Goal: Communication & Community: Answer question/provide support

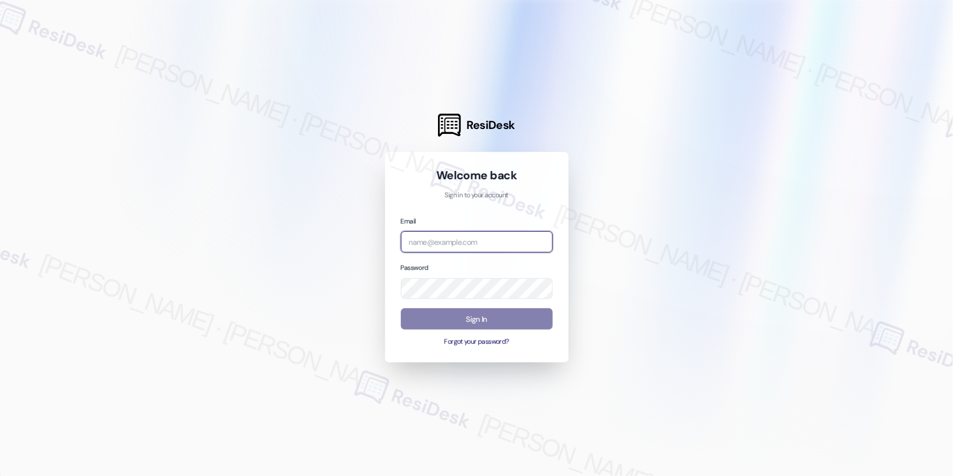
click at [516, 239] on input "email" at bounding box center [477, 241] width 152 height 21
type input "s"
click at [461, 238] on input "asse" at bounding box center [477, 241] width 152 height 21
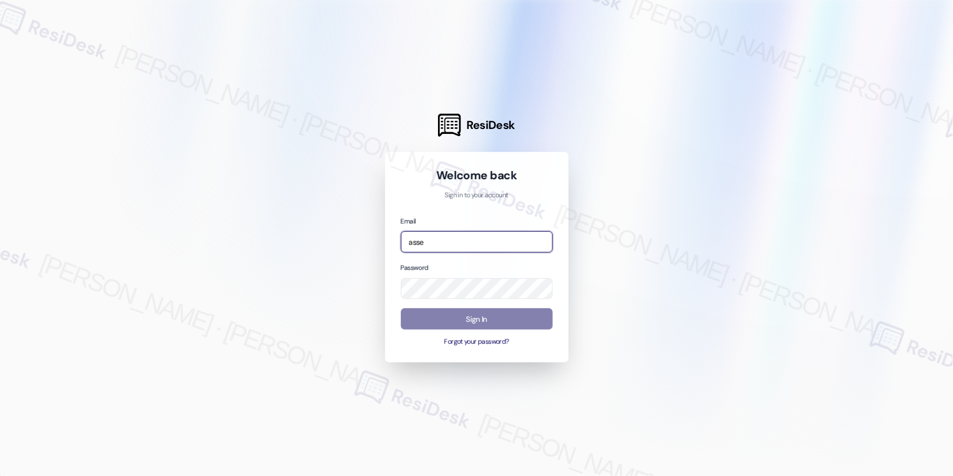
click at [461, 238] on input "asse" at bounding box center [477, 241] width 152 height 21
paste input "utomated-surveys-asset_living-resen.eight@asset_[DOMAIN_NAME]"
type input "automated-surveys-asset_living-resen.eight@asset_[DOMAIN_NAME]"
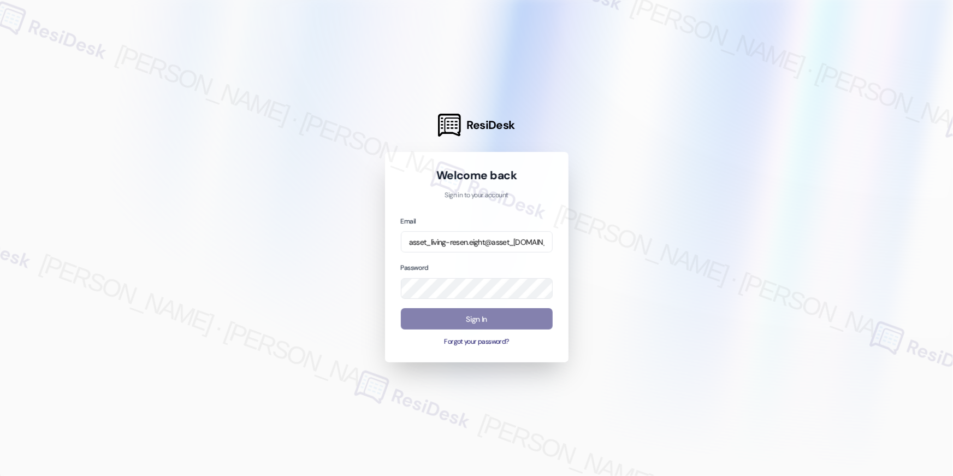
scroll to position [0, 0]
drag, startPoint x: 386, startPoint y: 286, endPoint x: 411, endPoint y: 306, distance: 31.5
click at [387, 286] on div "Welcome back Sign in to your account Email automated-surveys-asset_living-resen…" at bounding box center [476, 257] width 183 height 211
click at [422, 312] on button "Sign In" at bounding box center [477, 318] width 152 height 21
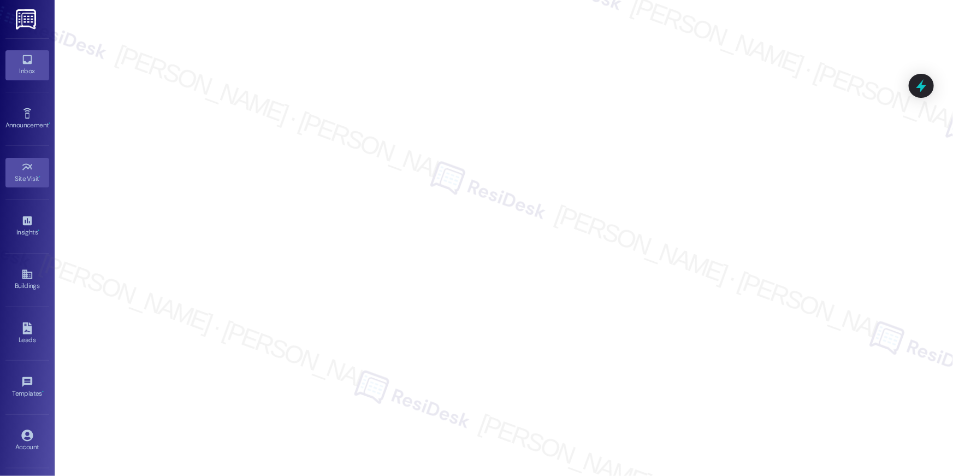
click at [29, 67] on div "Inbox" at bounding box center [27, 71] width 55 height 11
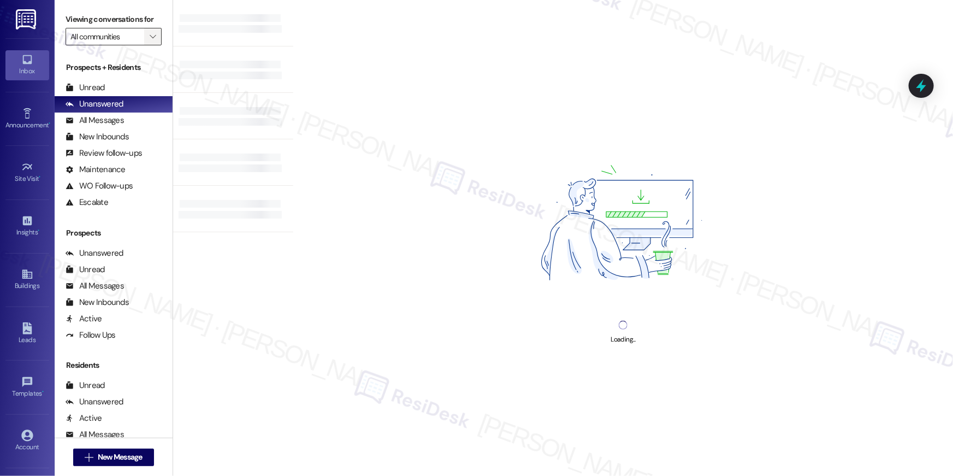
click at [147, 38] on span "" at bounding box center [152, 36] width 10 height 17
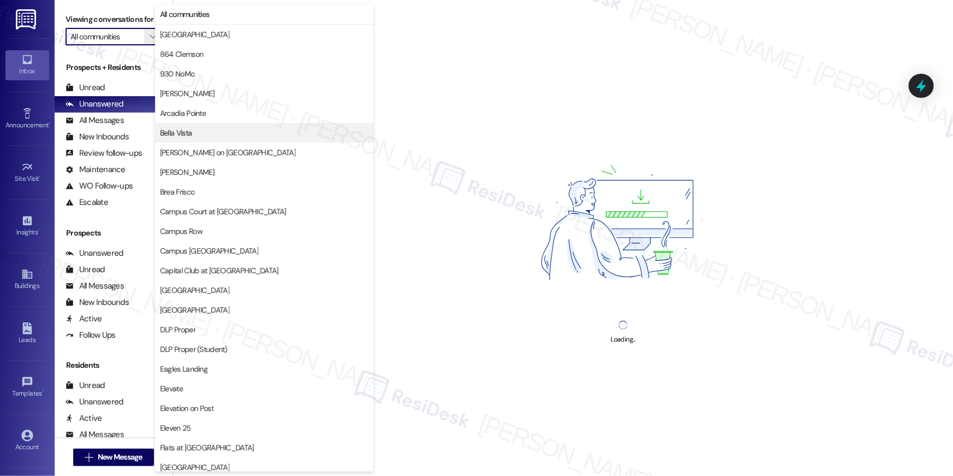
click at [197, 137] on span "Bella Vista" at bounding box center [264, 132] width 209 height 11
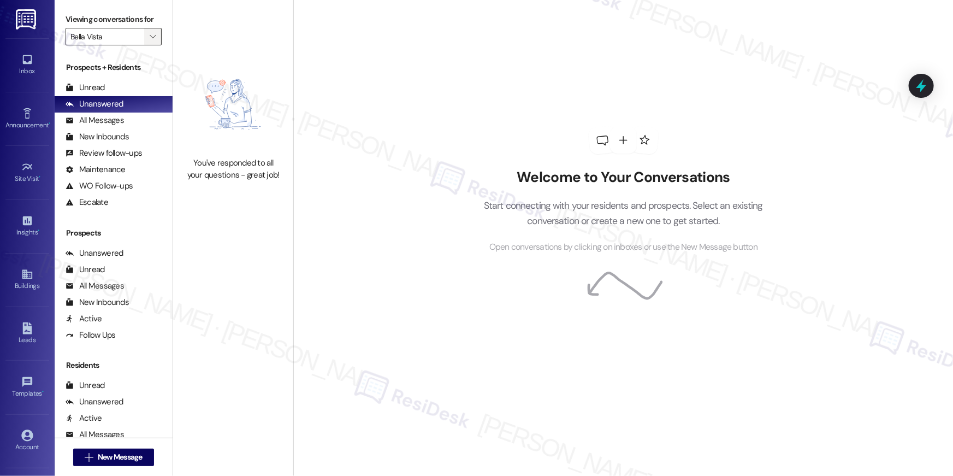
click at [150, 34] on icon "" at bounding box center [153, 36] width 6 height 9
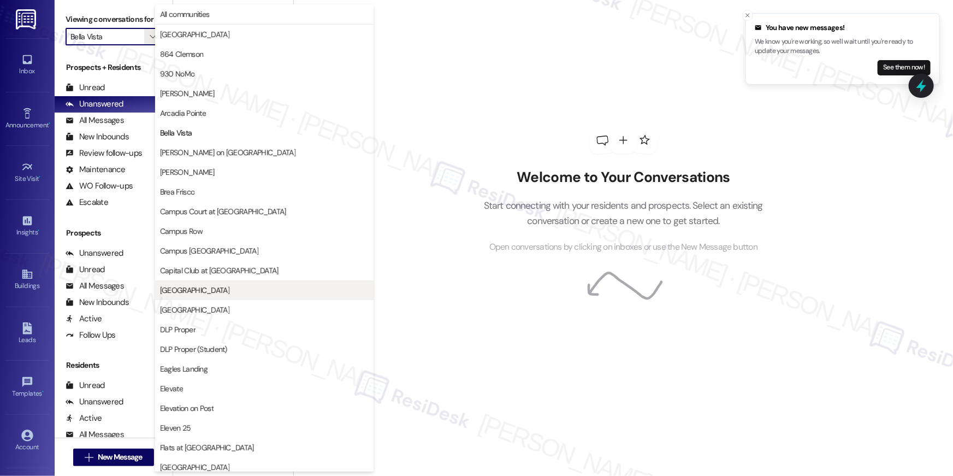
click at [209, 293] on span "[GEOGRAPHIC_DATA]" at bounding box center [264, 289] width 209 height 11
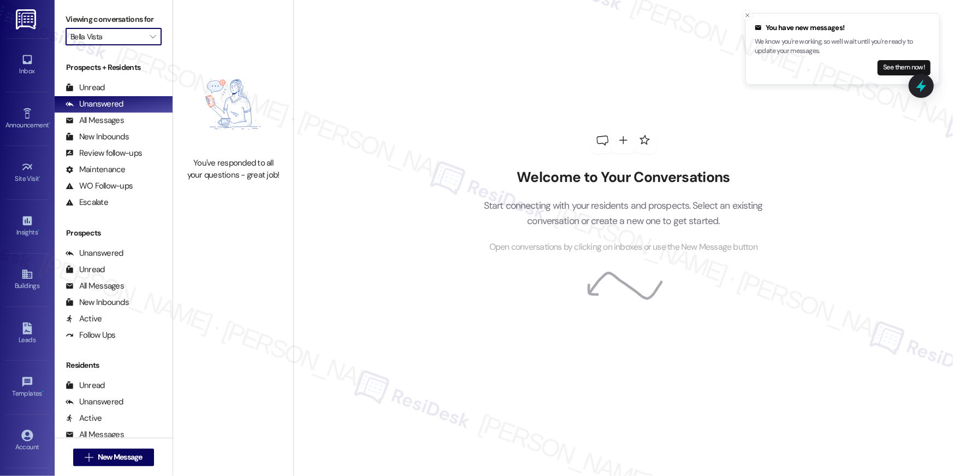
type input "[GEOGRAPHIC_DATA]"
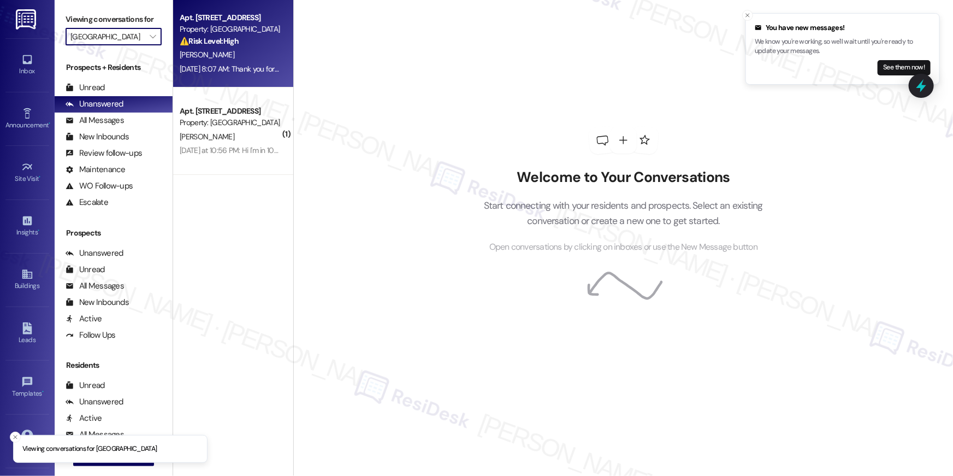
click at [234, 70] on div "[DATE] 8:07 AM: Thank you for your message. Our offices are currently closed, b…" at bounding box center [511, 69] width 662 height 10
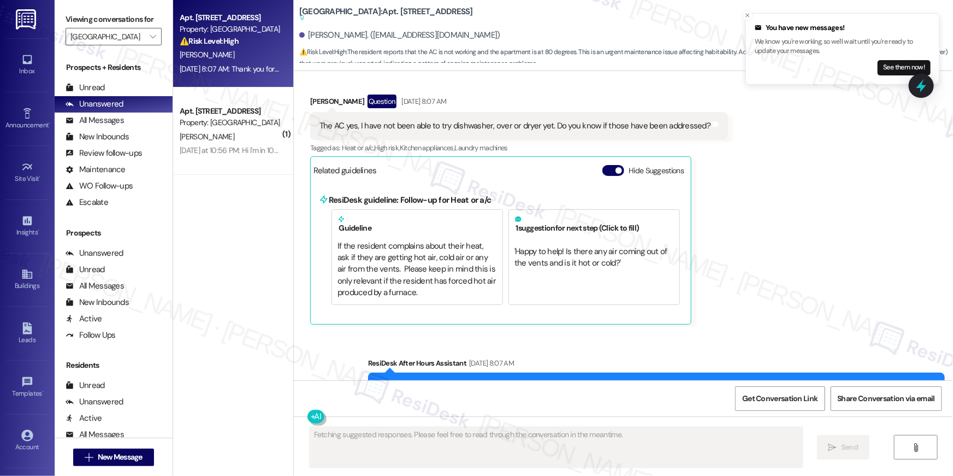
scroll to position [1116, 0]
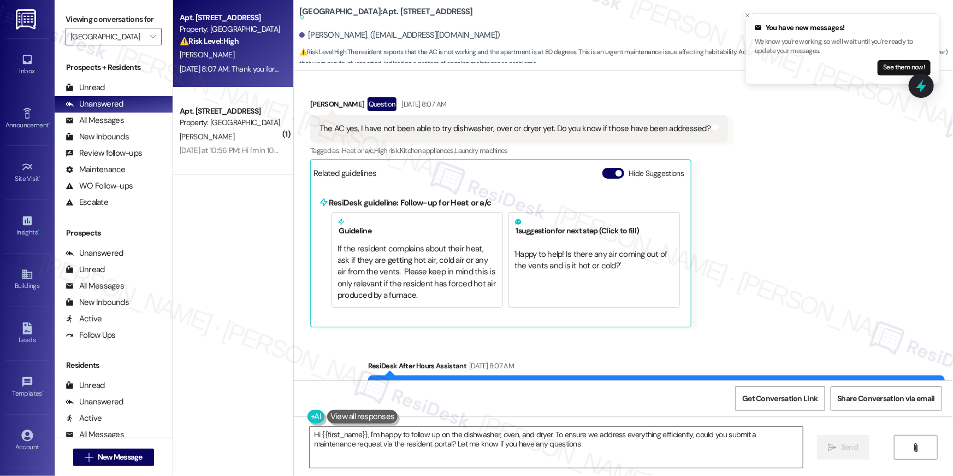
type textarea "Hi {{first_name}}, I'm happy to follow up on the dishwasher, oven, and dryer. T…"
click at [797, 244] on div "Received via SMS [PERSON_NAME] Question [DATE] 8:07 AM The AC yes, I have not b…" at bounding box center [623, 204] width 659 height 263
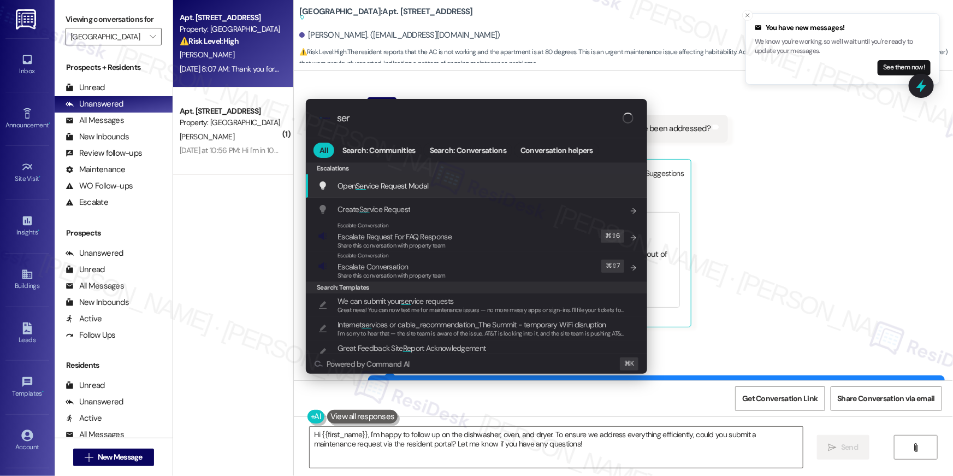
type input "serv"
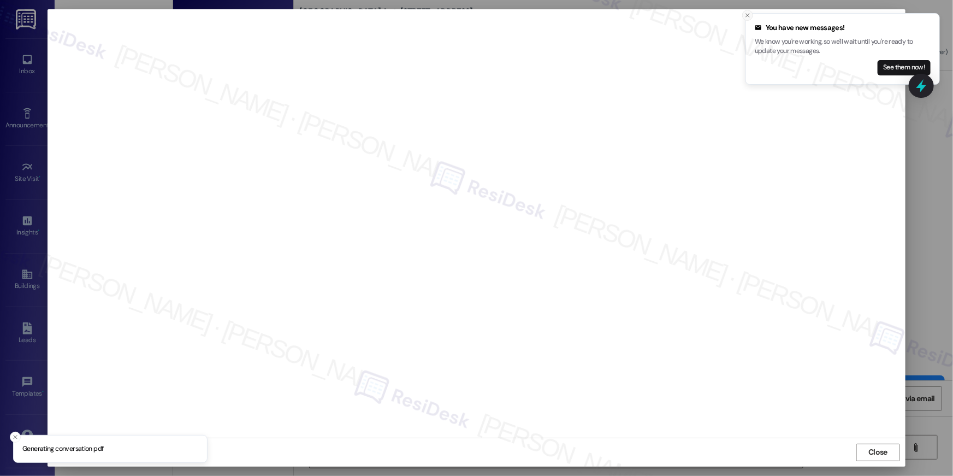
click at [750, 14] on icon "Close toast" at bounding box center [747, 15] width 7 height 7
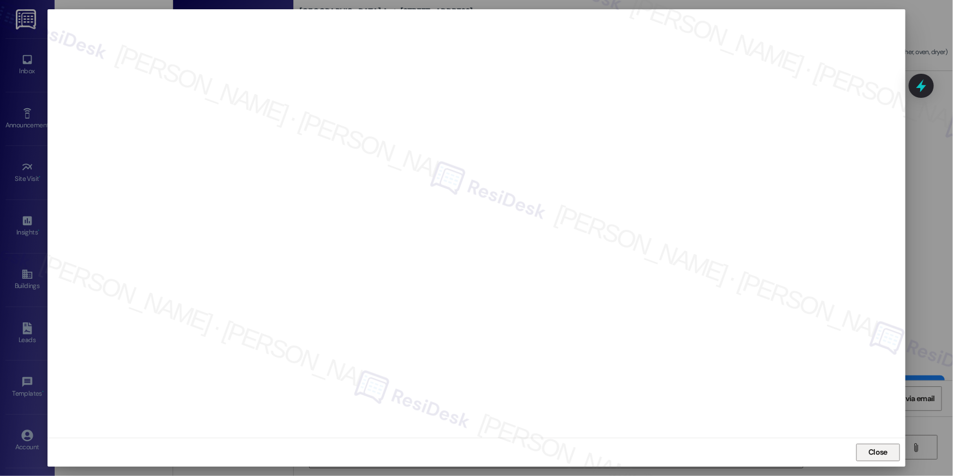
click at [898, 449] on button "Close" at bounding box center [878, 451] width 44 height 17
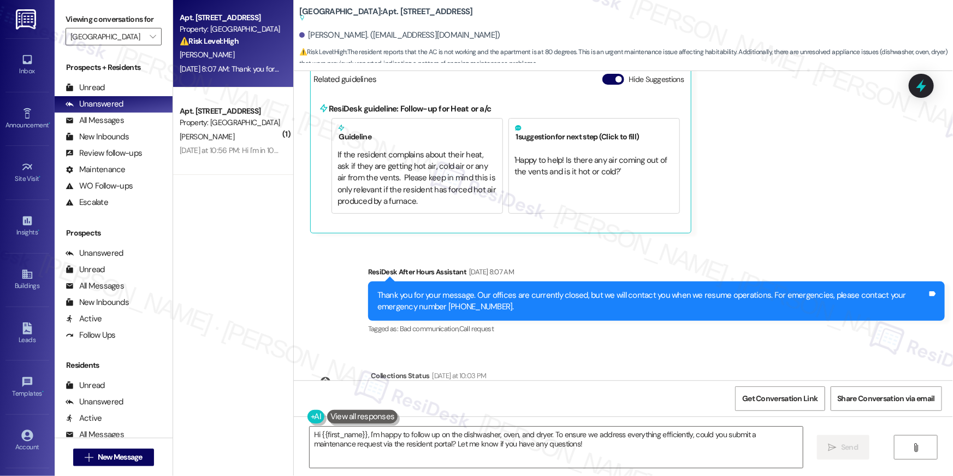
scroll to position [1274, 0]
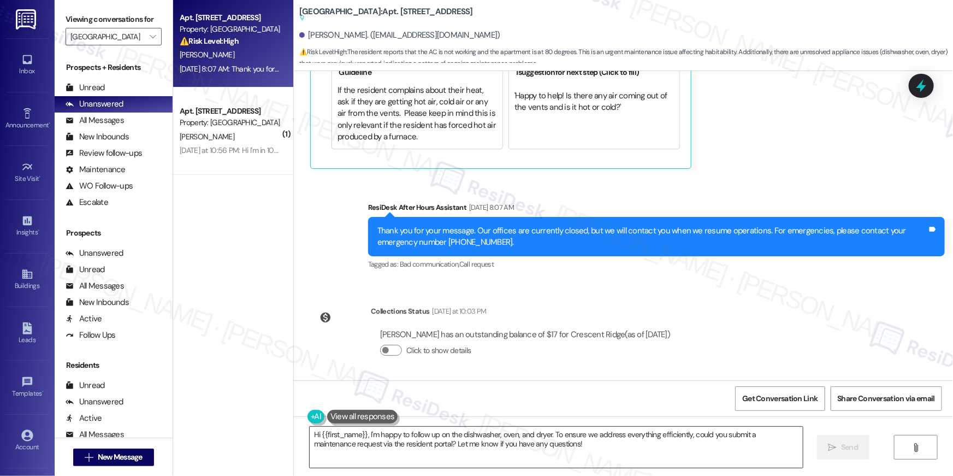
click at [561, 441] on textarea "Hi {{first_name}}, I'm happy to follow up on the dishwasher, oven, and dryer. T…" at bounding box center [556, 446] width 493 height 41
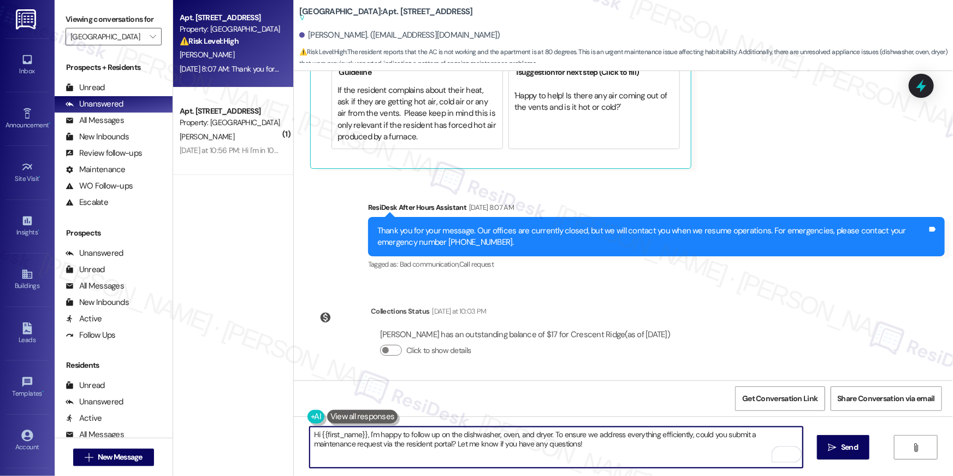
drag, startPoint x: 536, startPoint y: 443, endPoint x: 555, endPoint y: 444, distance: 19.2
click at [555, 444] on textarea "Hi {{first_name}}, I'm happy to follow up on the dishwasher, oven, and dryer. T…" at bounding box center [556, 446] width 493 height 41
click at [561, 447] on textarea "Hi {{first_name}}, I'm happy to follow up on the dishwasher, oven, and dryer. T…" at bounding box center [556, 446] width 493 height 41
drag, startPoint x: 581, startPoint y: 452, endPoint x: 548, endPoint y: 434, distance: 37.4
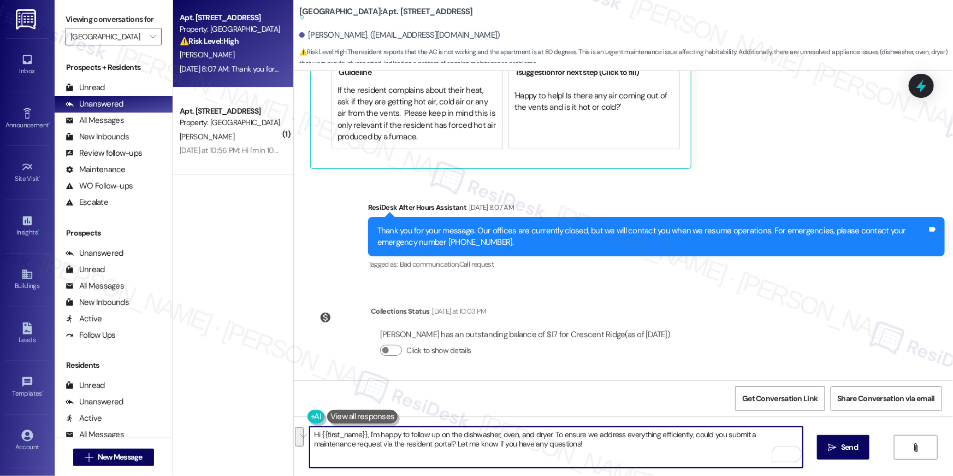
click at [548, 434] on textarea "Hi {{first_name}}, I'm happy to follow up on the dishwasher, oven, and dryer. T…" at bounding box center [556, 446] width 493 height 41
click at [590, 449] on textarea "Hi {{first_name}}, I'm happy to follow up on the dishwasher, oven, and dryer. T…" at bounding box center [556, 446] width 493 height 41
click at [585, 447] on textarea "Hi {{first_name}}, I'm happy to follow up on the dishwasher, oven, and dryer. T…" at bounding box center [556, 446] width 493 height 41
drag, startPoint x: 548, startPoint y: 437, endPoint x: 548, endPoint y: 447, distance: 10.4
click at [548, 447] on textarea "Hi {{first_name}}, I'm happy to follow up on the dishwasher, oven, and dryer. T…" at bounding box center [556, 446] width 493 height 41
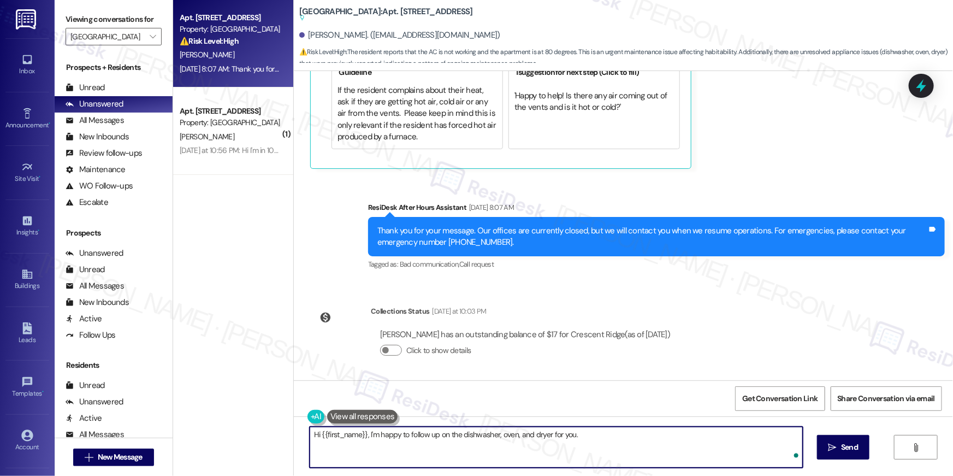
type textarea "Hi {{first_name}}, I'm happy to follow up on the dishwasher, oven, and dryer fo…"
click at [621, 457] on textarea "Hi {{first_name}}, I'm happy to follow up on the dishwasher, oven, and dryer fo…" at bounding box center [556, 446] width 493 height 41
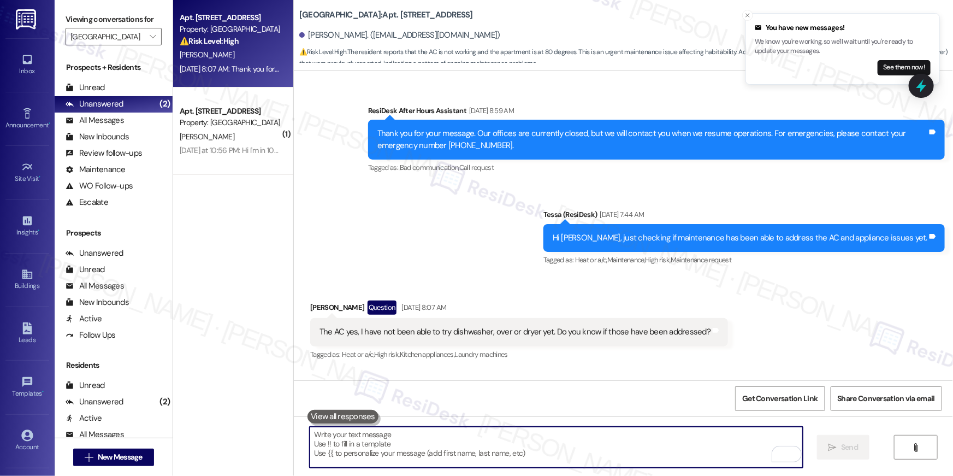
scroll to position [874, 0]
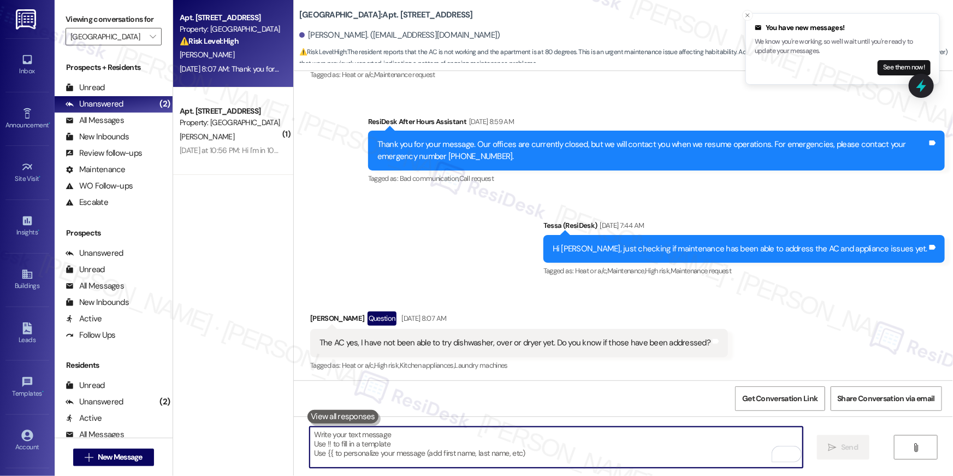
click at [585, 451] on textarea "To enrich screen reader interactions, please activate Accessibility in Grammarl…" at bounding box center [556, 446] width 493 height 41
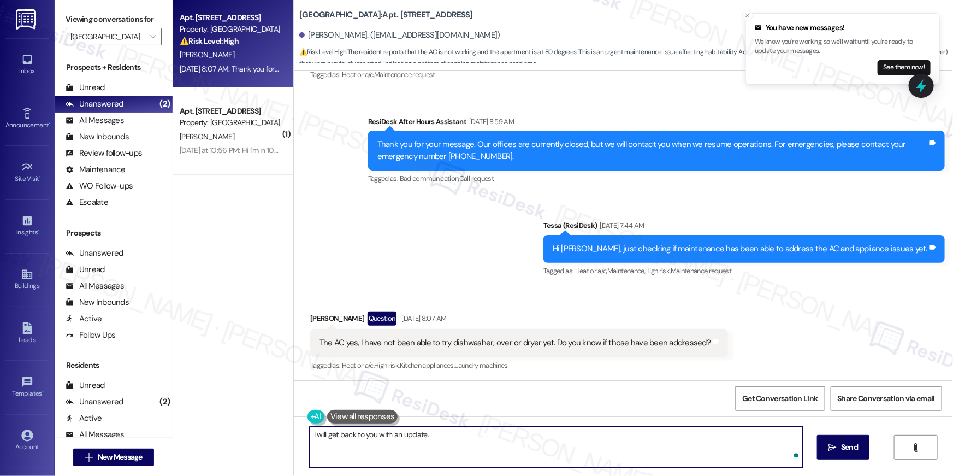
type textarea "I will get back to you with an update."
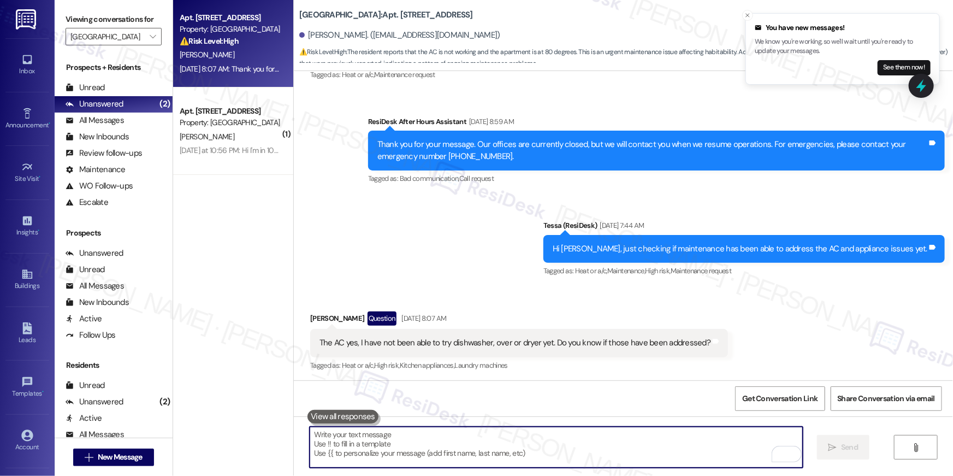
click at [232, 111] on div "Apt. [STREET_ADDRESS]" at bounding box center [230, 110] width 101 height 11
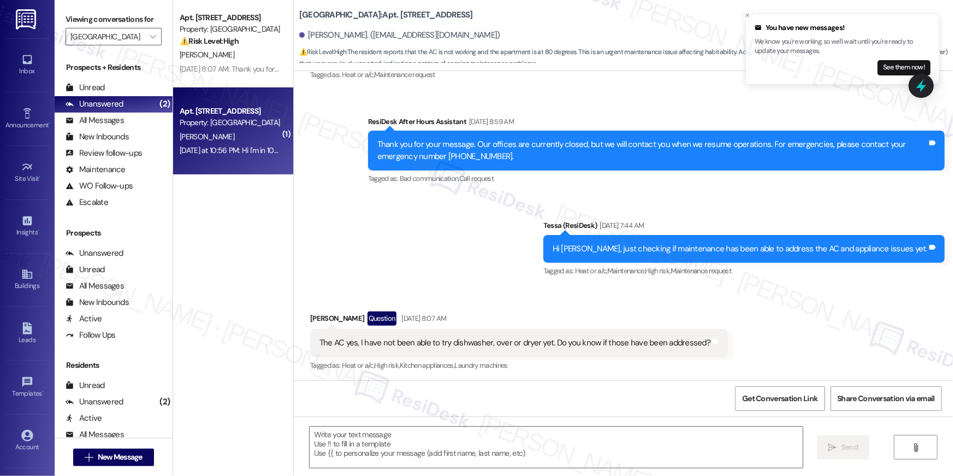
type textarea "Fetching suggested responses. Please feel free to read through the conversation…"
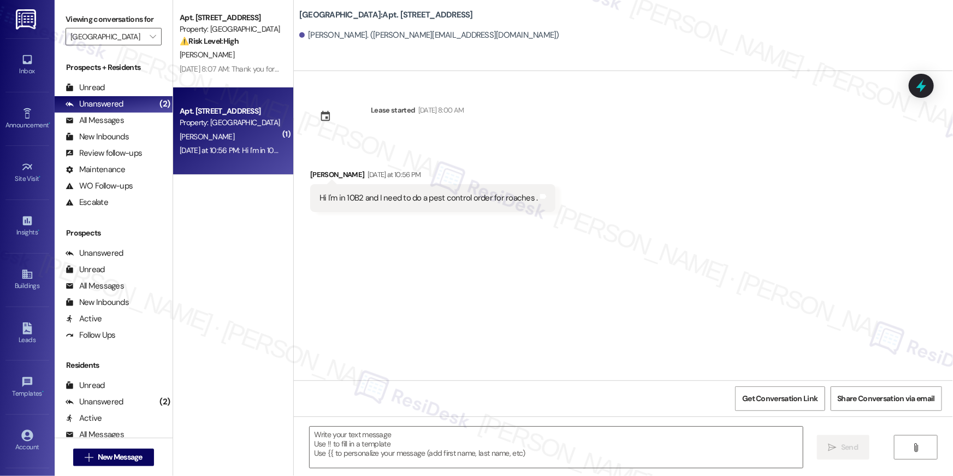
type textarea "Fetching suggested responses. Please feel free to read through the conversation…"
click at [532, 440] on textarea at bounding box center [556, 446] width 493 height 41
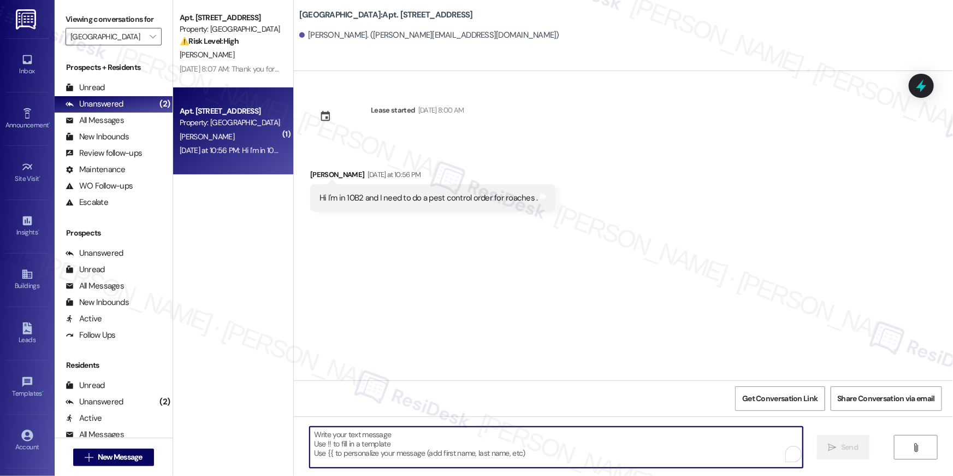
click at [532, 441] on textarea "To enrich screen reader interactions, please activate Accessibility in Grammarl…" at bounding box center [556, 446] width 493 height 41
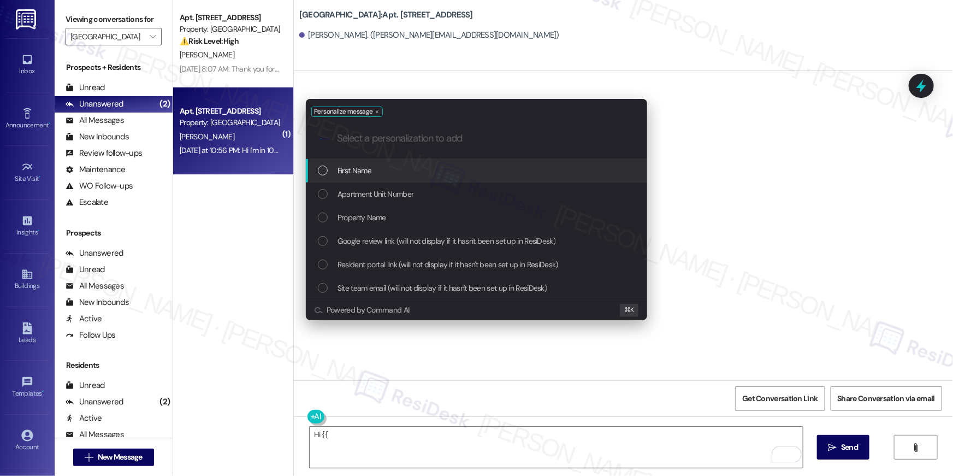
click at [507, 173] on div "First Name" at bounding box center [477, 170] width 319 height 12
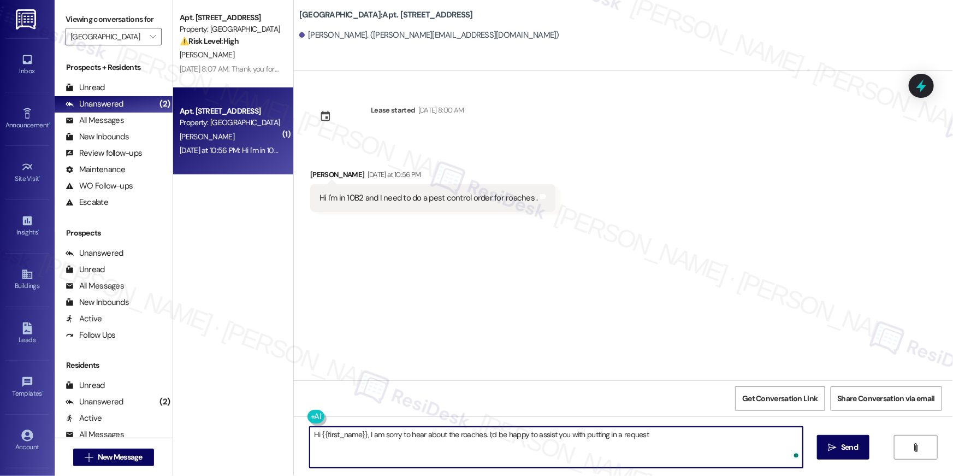
type textarea "Hi {{first_name}}, I am sorry to hear about the roaches. I;d be happy to assist…"
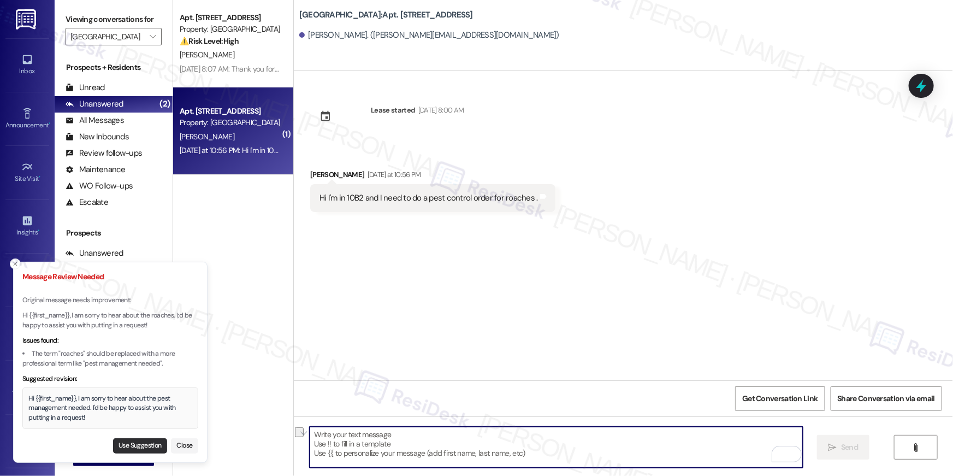
click at [140, 438] on button "Use Suggestion" at bounding box center [140, 445] width 54 height 15
type textarea "Hi {{first_name}}, I am sorry to hear about the pest management needed. I'd be …"
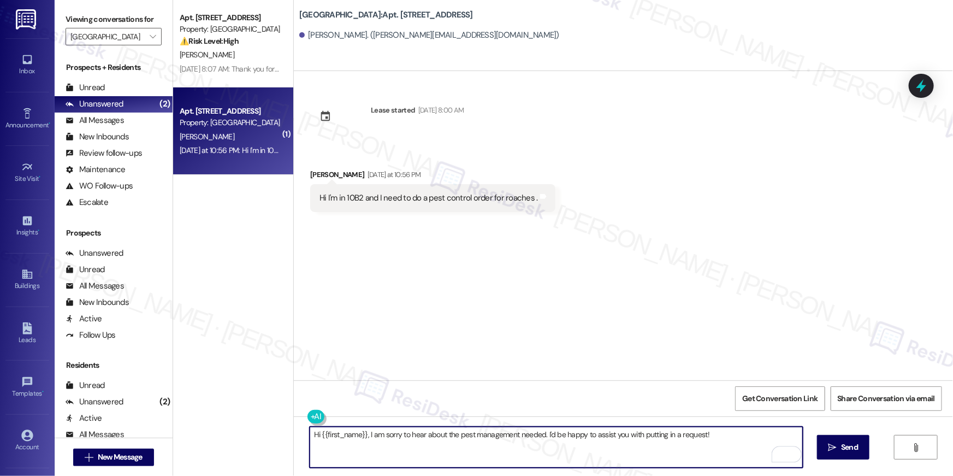
click at [710, 438] on textarea "Hi {{first_name}}, I am sorry to hear about the pest management needed. I'd be …" at bounding box center [556, 446] width 493 height 41
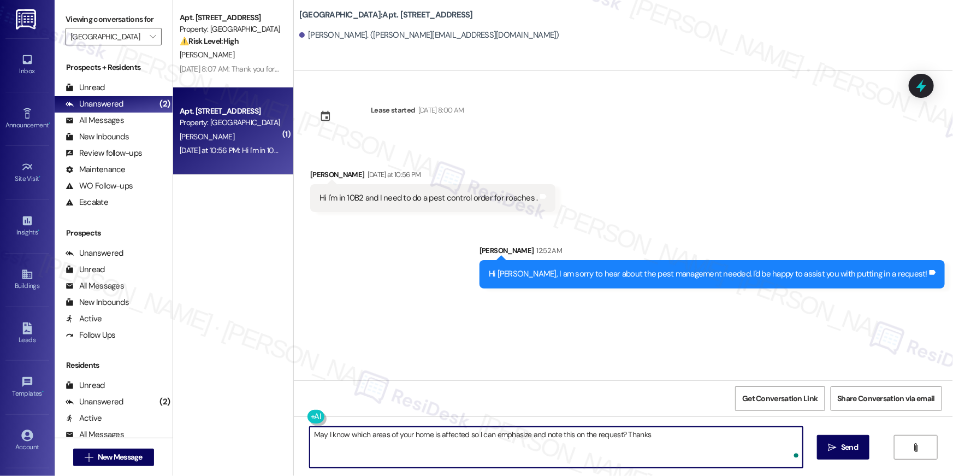
type textarea "May I know which areas of your home is affected so I can emphasize and note thi…"
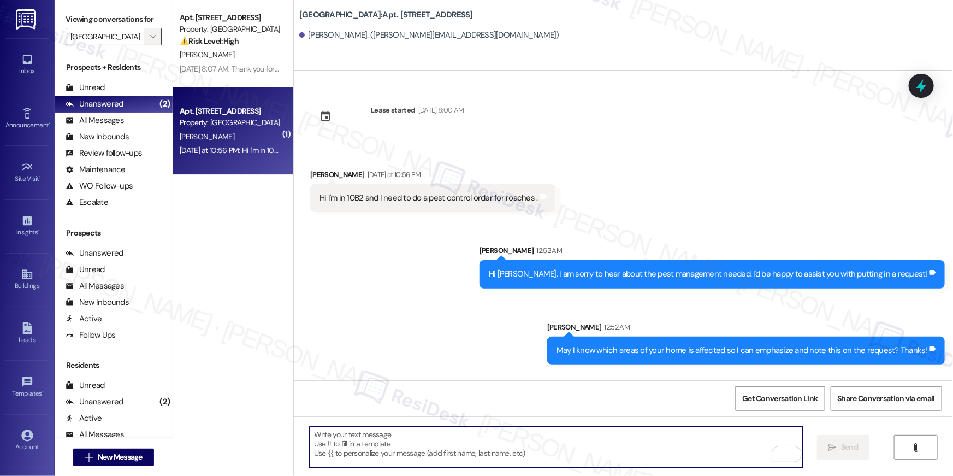
click at [150, 36] on icon "" at bounding box center [153, 36] width 6 height 9
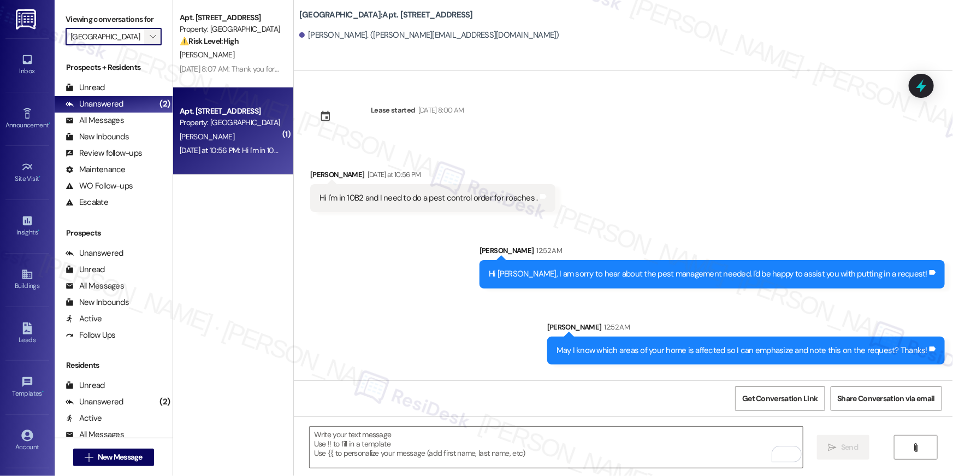
click at [150, 36] on icon "" at bounding box center [153, 36] width 6 height 9
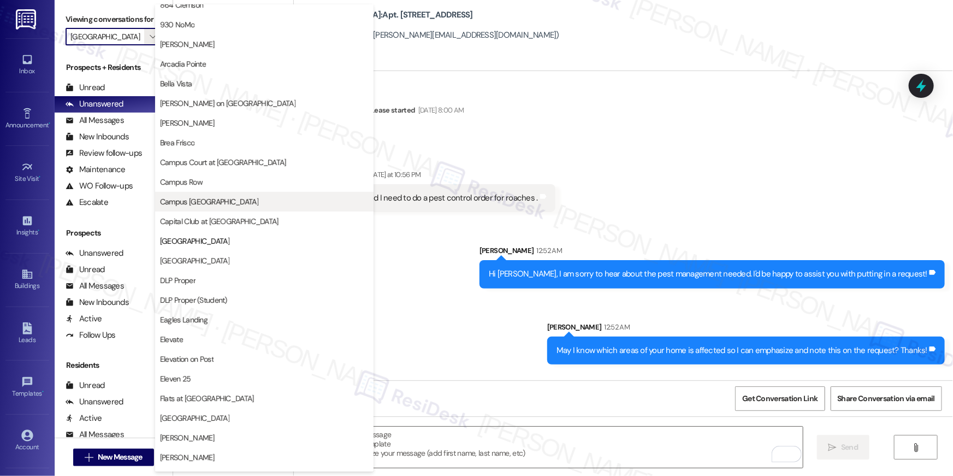
scroll to position [0, 0]
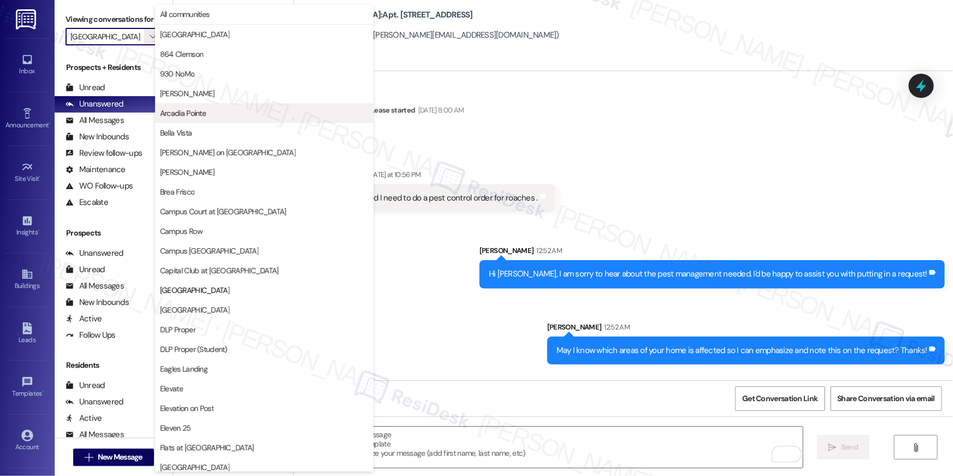
click at [200, 116] on span "Arcadia Pointe" at bounding box center [183, 113] width 46 height 11
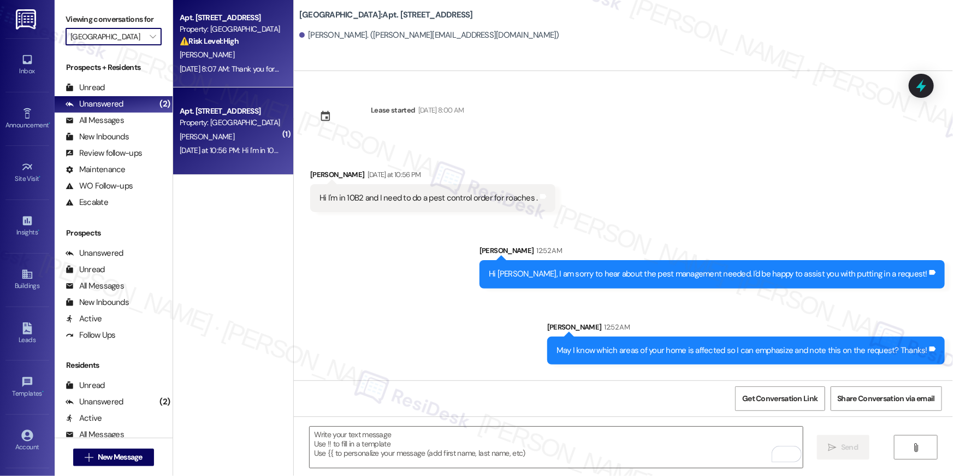
type input "Arcadia Pointe"
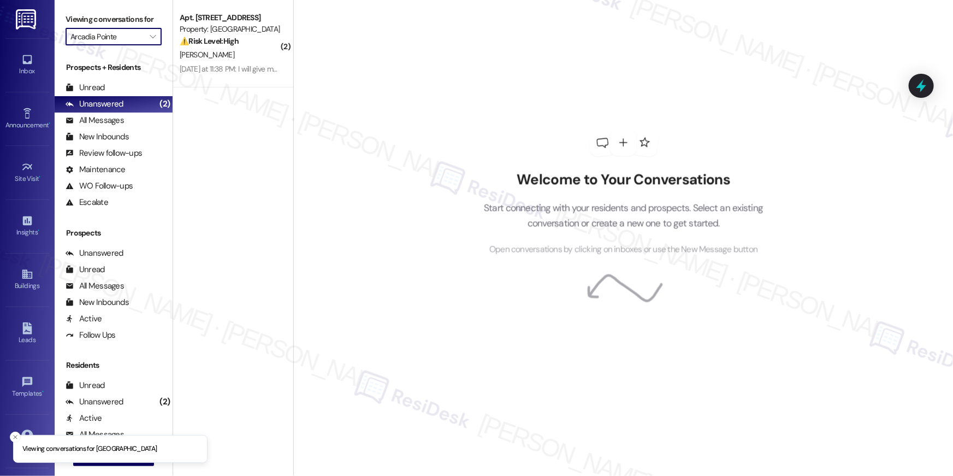
click at [222, 53] on div "[PERSON_NAME]" at bounding box center [230, 55] width 103 height 14
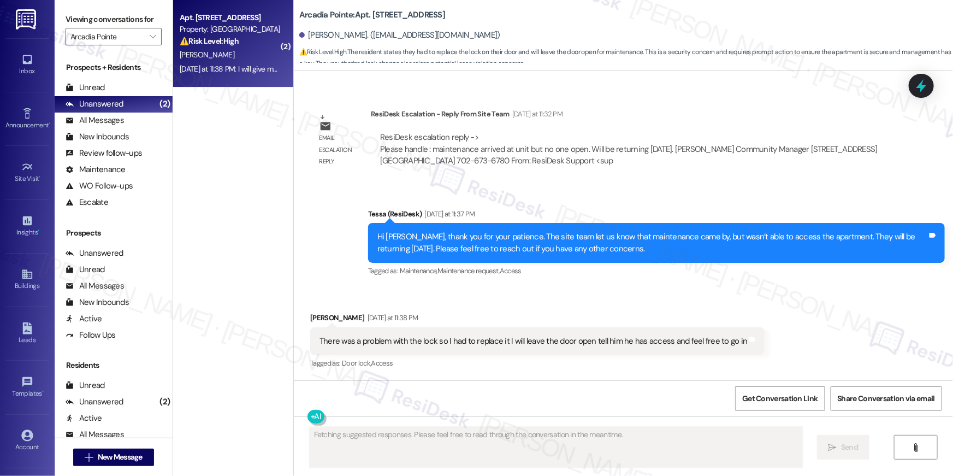
scroll to position [2630, 0]
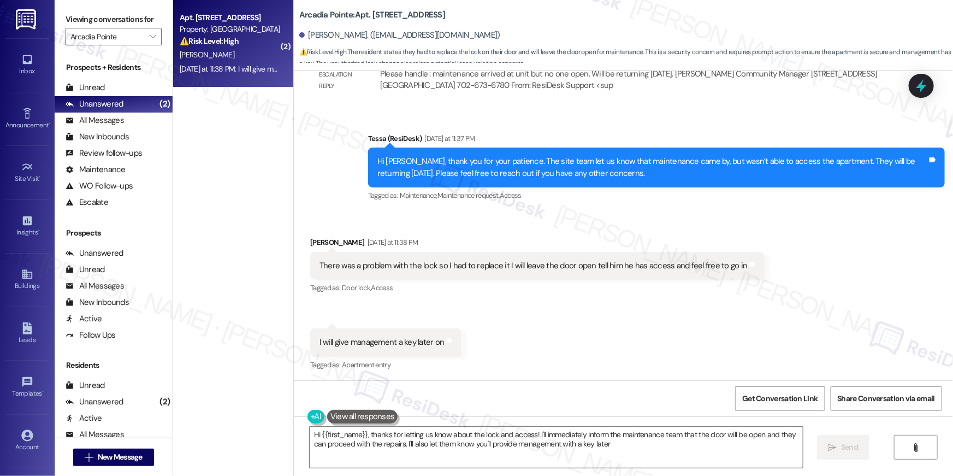
type textarea "Hi {{first_name}}, thanks for letting us know about the lock and access! I'll i…"
click at [535, 466] on textarea "Hi {{first_name}}, thanks for letting us know about the lock and access! I'll i…" at bounding box center [556, 446] width 493 height 41
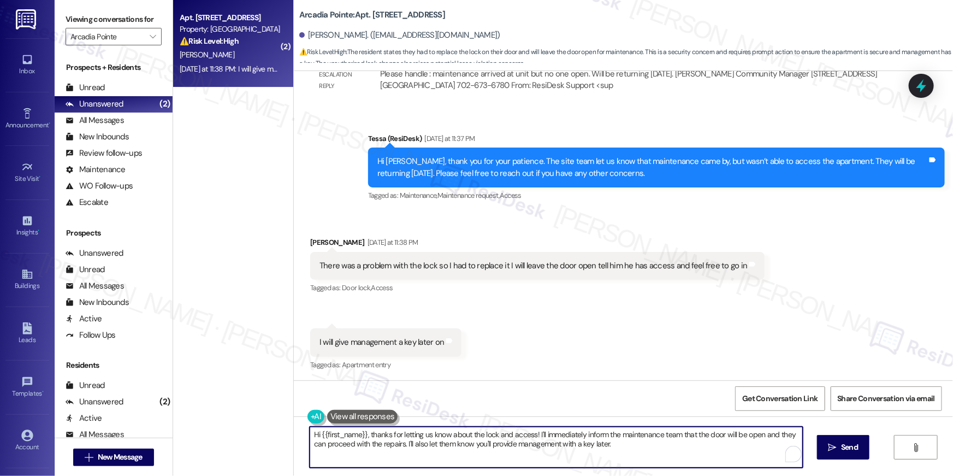
click at [588, 463] on textarea "Hi {{first_name}}, thanks for letting us know about the lock and access! I'll i…" at bounding box center [556, 446] width 493 height 41
drag, startPoint x: 600, startPoint y: 464, endPoint x: 532, endPoint y: 434, distance: 74.6
click at [532, 434] on textarea "Hi {{first_name}}, thanks for letting us know about the lock and access! I'll i…" at bounding box center [556, 446] width 493 height 41
click at [639, 456] on textarea "Hi {{first_name}}, thanks for letting us know about the lock and access! I'll i…" at bounding box center [556, 446] width 493 height 41
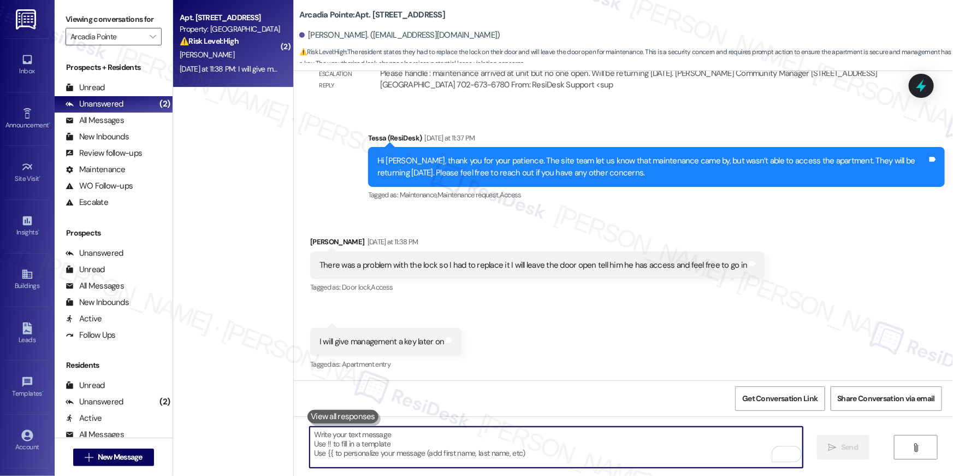
scroll to position [2630, 0]
drag, startPoint x: 534, startPoint y: 456, endPoint x: 550, endPoint y: 448, distance: 17.6
click at [535, 455] on textarea "To enrich screen reader interactions, please activate Accessibility in Grammarl…" at bounding box center [556, 446] width 493 height 41
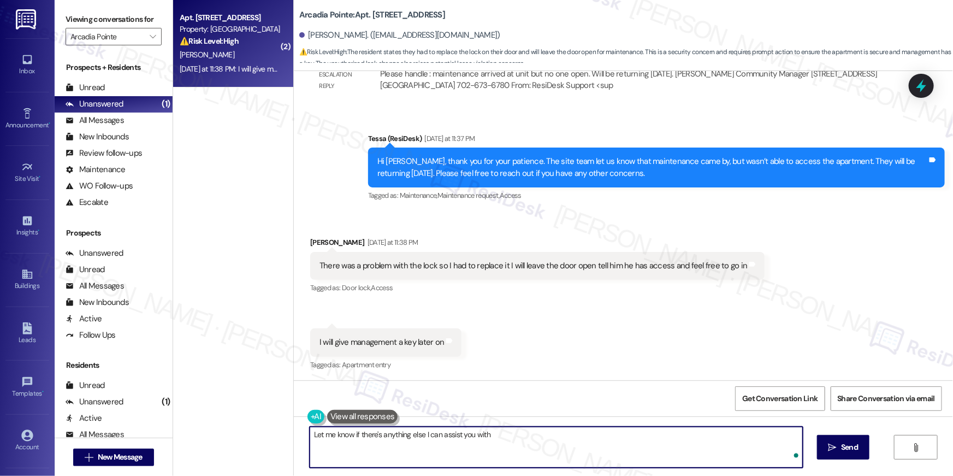
type textarea "Let me know if there's anything else I can assist you with!"
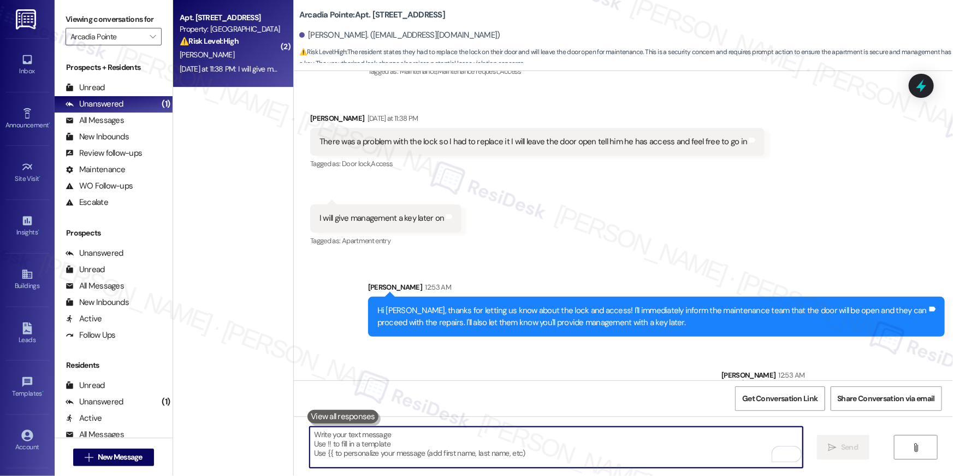
scroll to position [2794, 0]
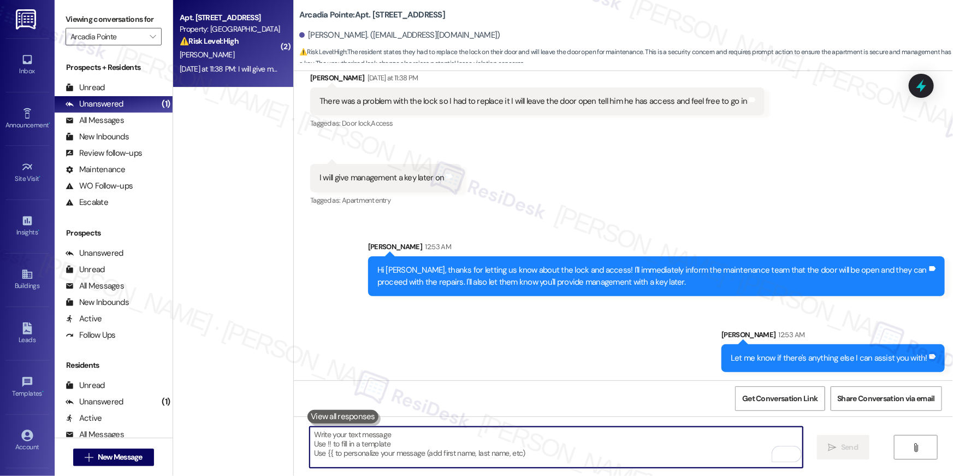
click at [614, 440] on textarea "To enrich screen reader interactions, please activate Accessibility in Grammarl…" at bounding box center [556, 446] width 493 height 41
drag, startPoint x: 614, startPoint y: 440, endPoint x: 648, endPoint y: 411, distance: 44.5
click at [615, 440] on textarea "To enrich screen reader interactions, please activate Accessibility in Grammarl…" at bounding box center [556, 446] width 493 height 41
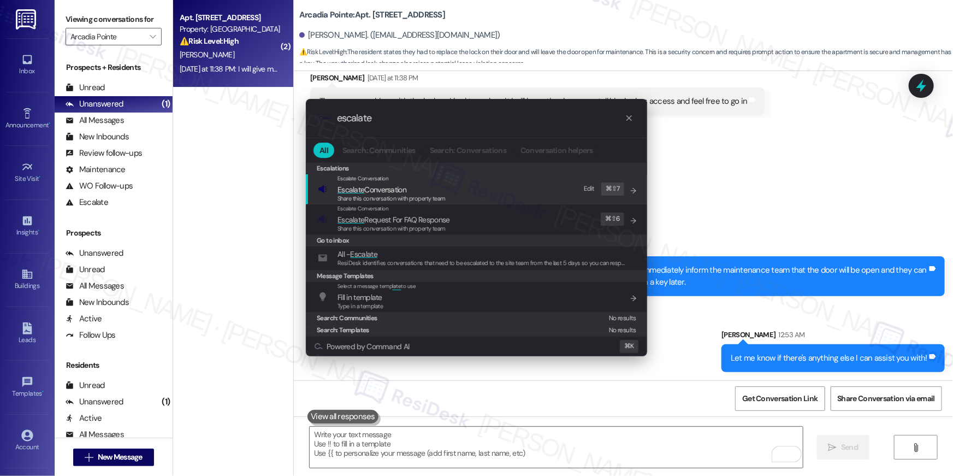
type input "escalate"
click at [718, 133] on div ".cls-1{fill:#0a055f;}.cls-2{fill:#0cc4c4;} resideskLogoBlueOrange escalate All …" at bounding box center [476, 238] width 953 height 476
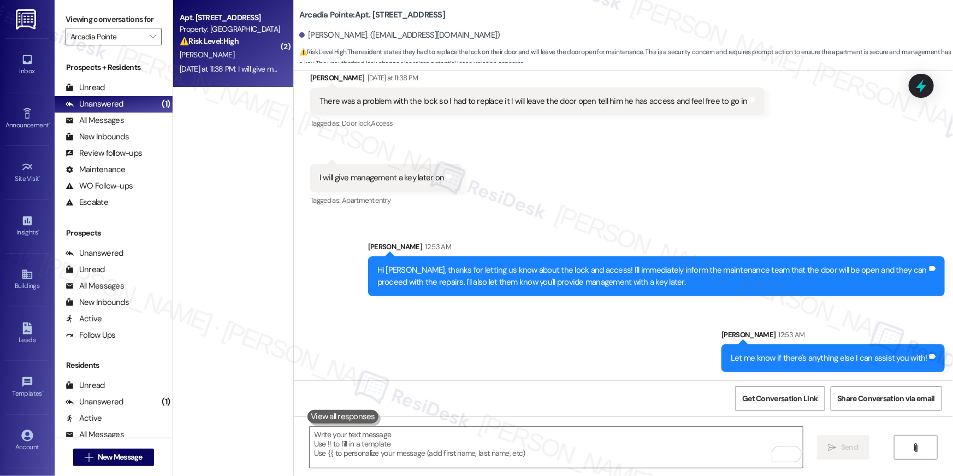
drag, startPoint x: 469, startPoint y: 13, endPoint x: 288, endPoint y: 20, distance: 180.3
click at [294, 20] on div "Arcadia Pointe: Apt. 213, [STREET_ADDRESS][GEOGRAPHIC_DATA]. ([EMAIL_ADDRESS][D…" at bounding box center [623, 33] width 659 height 60
copy b "Arcadia Pointe: Apt. 213, [STREET_ADDRESS]"
click at [147, 33] on span "" at bounding box center [152, 36] width 10 height 17
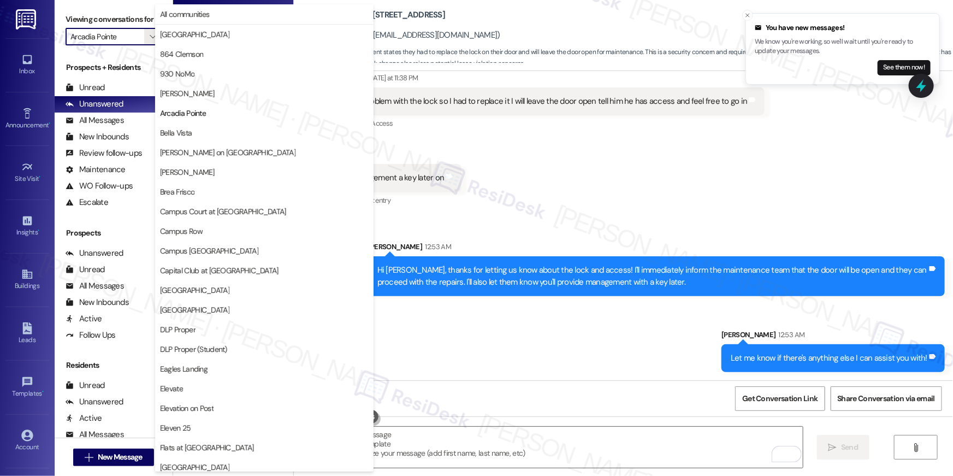
click at [648, 128] on div "Tagged as: Door lock , Click to highlight conversations about Door lock Access …" at bounding box center [537, 123] width 454 height 16
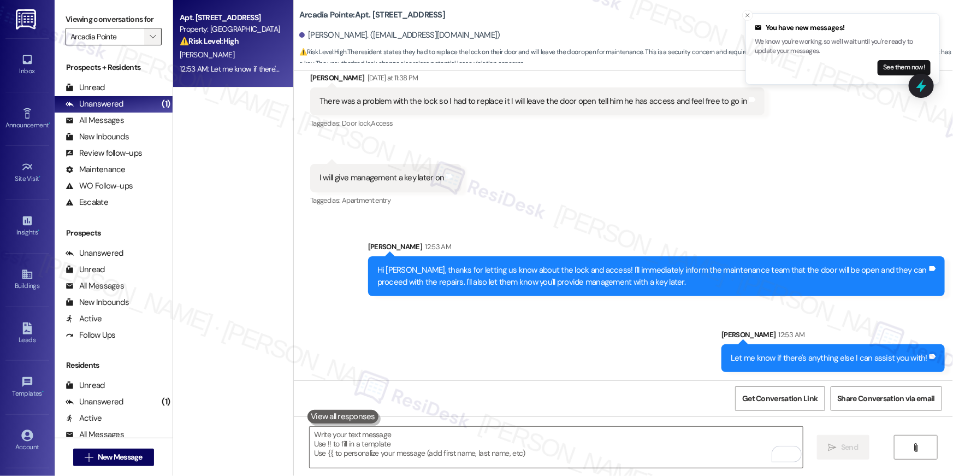
click at [147, 29] on span "" at bounding box center [152, 36] width 10 height 17
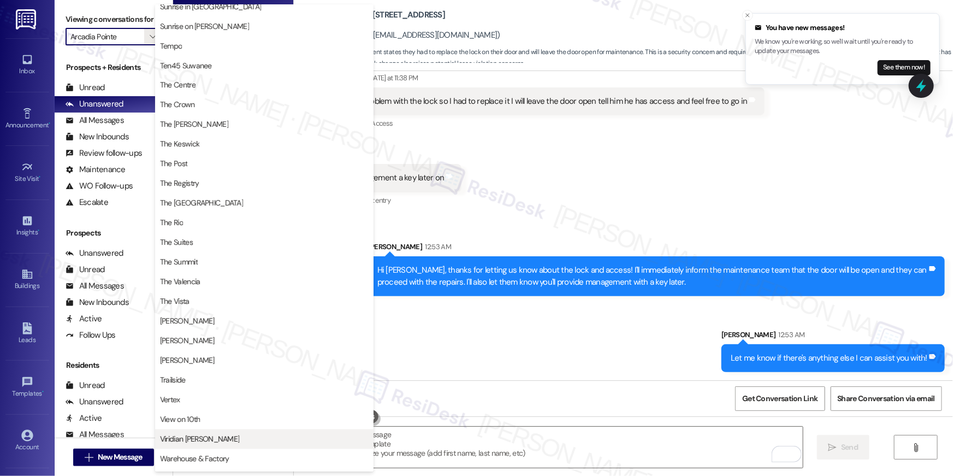
scroll to position [988, 0]
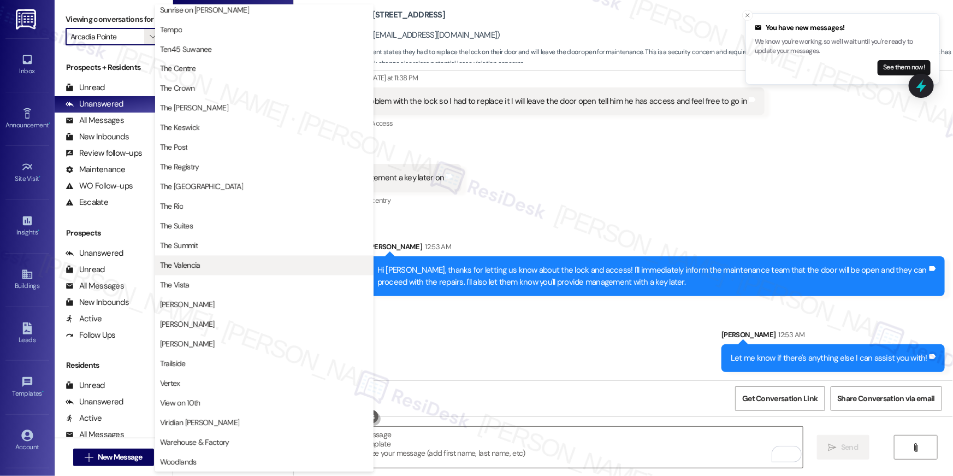
click at [209, 269] on span "The Valencia" at bounding box center [264, 265] width 209 height 11
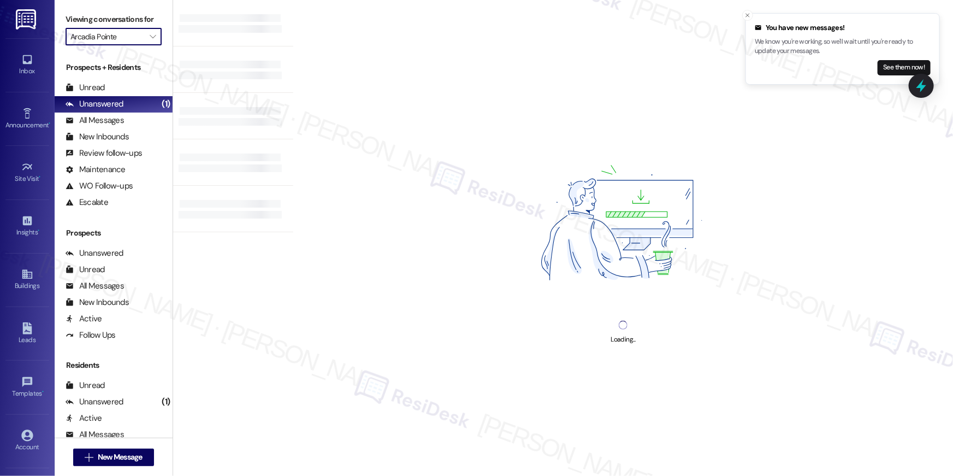
type input "The Valencia"
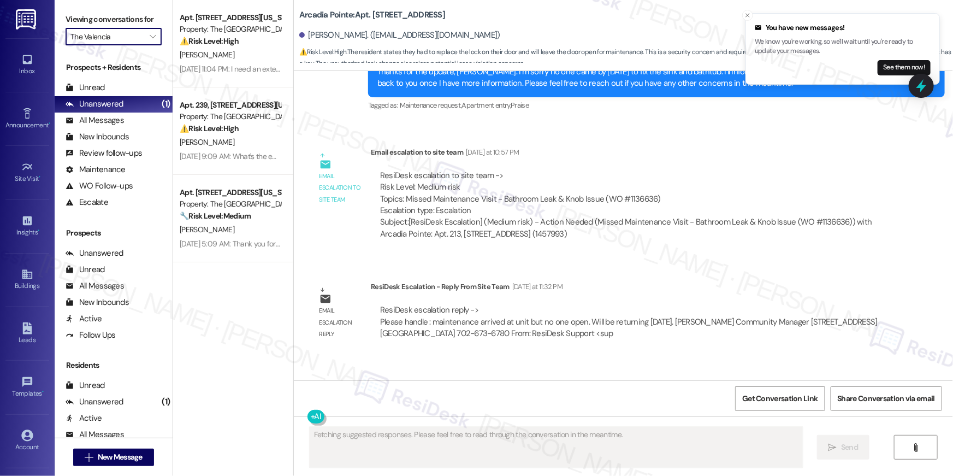
scroll to position [2630, 0]
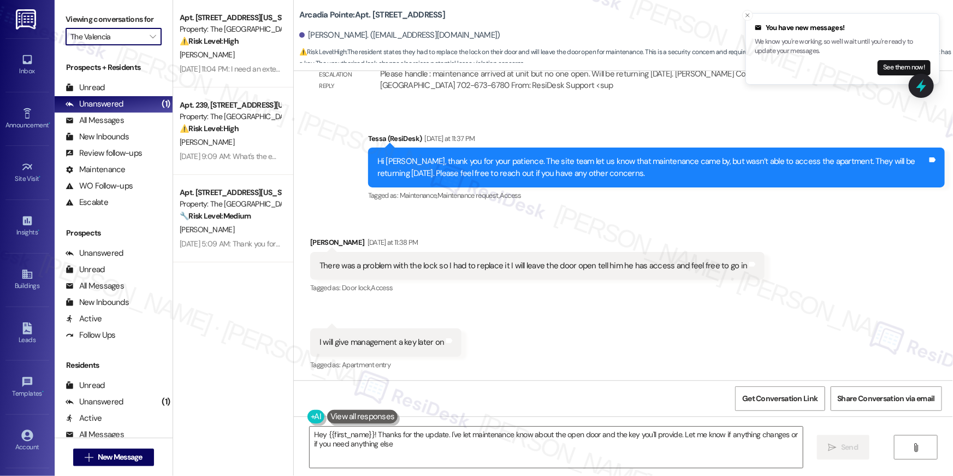
type textarea "Hey {{first_name}}! Thanks for the update. I've let maintenance know about the …"
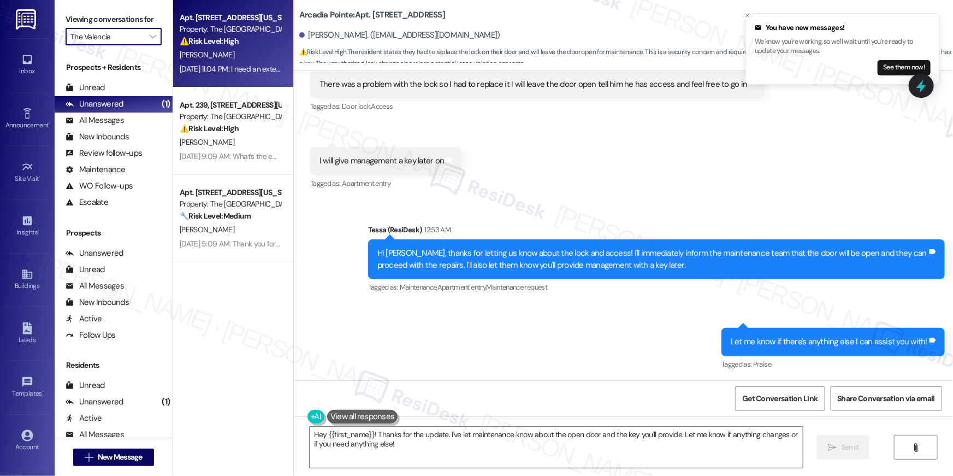
click at [182, 57] on span "[PERSON_NAME]" at bounding box center [207, 55] width 55 height 10
type textarea "Fetching suggested responses. Please feel free to read through the conversation…"
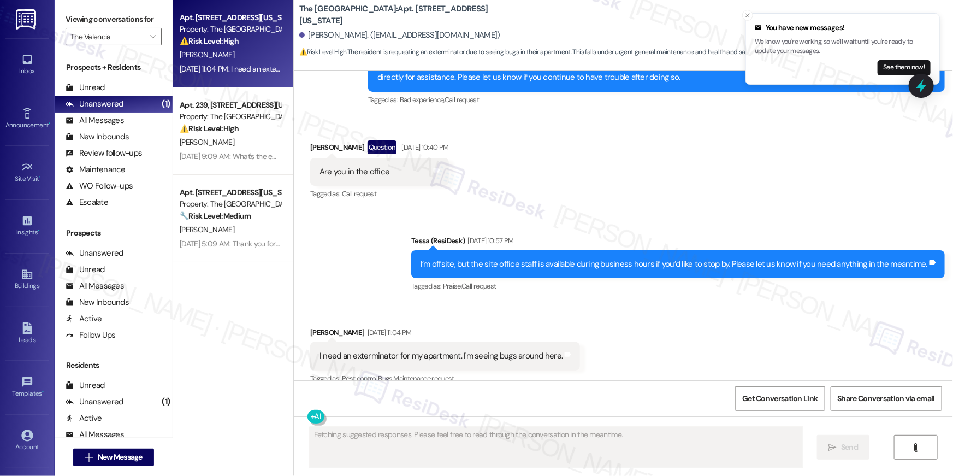
scroll to position [826, 0]
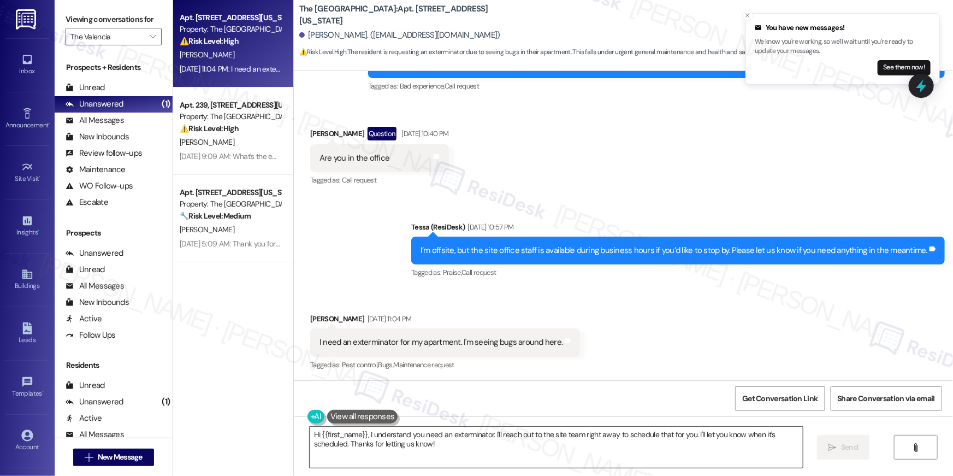
click at [478, 451] on textarea "Hi {{first_name}}, I understand you need an exterminator. I'll reach out to the…" at bounding box center [556, 446] width 493 height 41
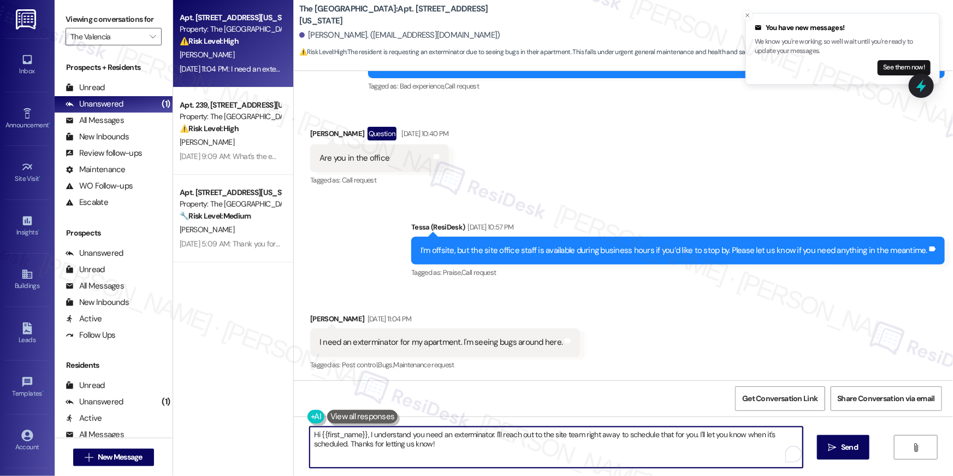
click at [478, 451] on textarea "Hi {{first_name}}, I understand you need an exterminator. I'll reach out to the…" at bounding box center [556, 446] width 493 height 41
click at [506, 449] on textarea "Hi {{first_name}}, I understand you need an exterminator. I'll reach out to the…" at bounding box center [556, 446] width 493 height 41
drag, startPoint x: 492, startPoint y: 430, endPoint x: 500, endPoint y: 457, distance: 28.5
click at [500, 457] on textarea "Hi {{first_name}}, I understand you need an exterminator. I'll reach out to the…" at bounding box center [556, 446] width 493 height 41
type textarea "Hi {{first_name}}, I understand you need an exterminator. I'm happy to submit a…"
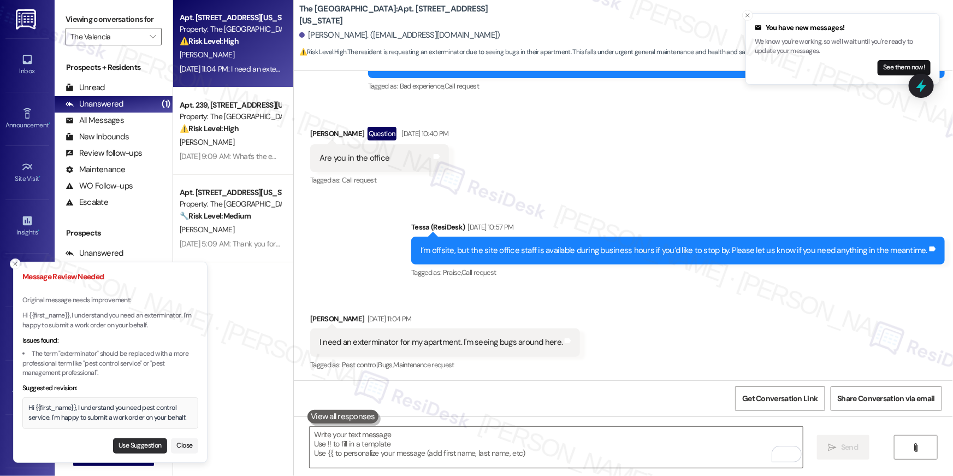
click at [140, 440] on button "Use Suggestion" at bounding box center [140, 445] width 54 height 15
type textarea "Hi {{first_name}}, I understand you need pest control service. I'm happy to sub…"
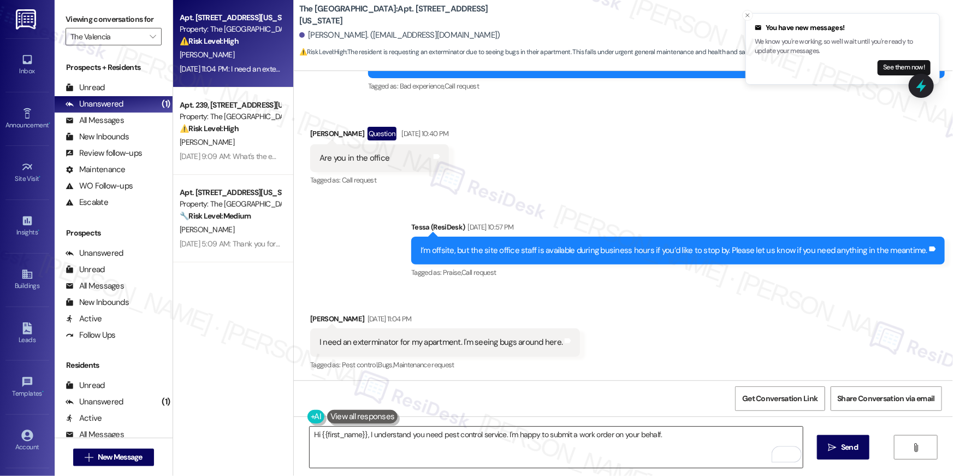
drag, startPoint x: 505, startPoint y: 437, endPoint x: 512, endPoint y: 437, distance: 7.1
click at [505, 437] on textarea "Hi {{first_name}}, I understand you need pest control service. I'm happy to sub…" at bounding box center [556, 446] width 493 height 41
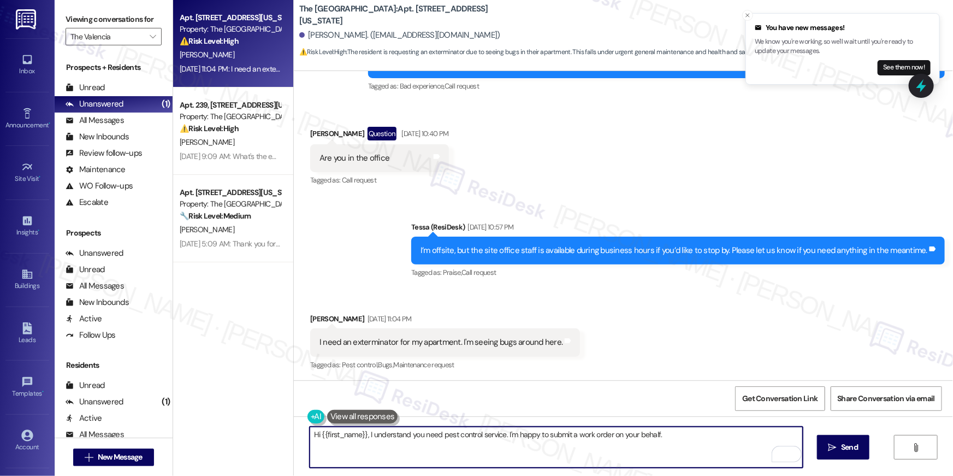
click at [812, 445] on div "Hi {{first_name}}, I understand you need pest control service. I'm happy to sub…" at bounding box center [623, 457] width 659 height 82
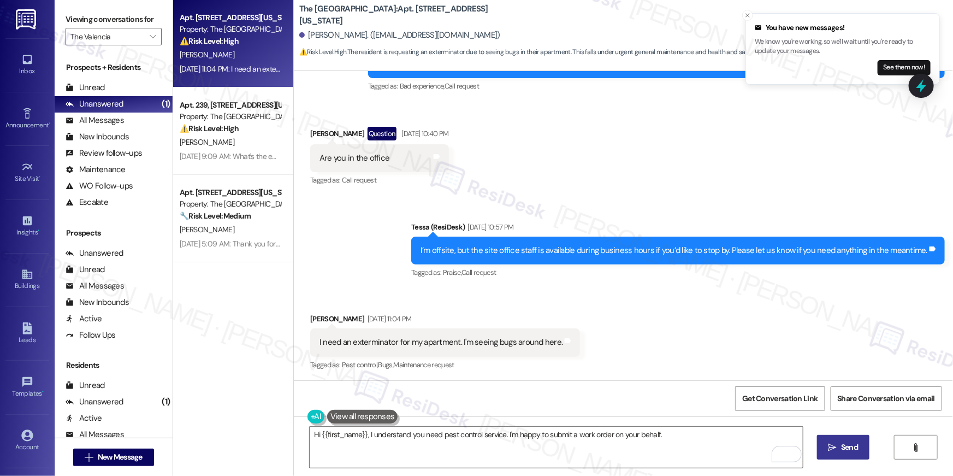
drag, startPoint x: 837, startPoint y: 443, endPoint x: 826, endPoint y: 446, distance: 11.3
click at [839, 442] on span " Send" at bounding box center [843, 446] width 34 height 11
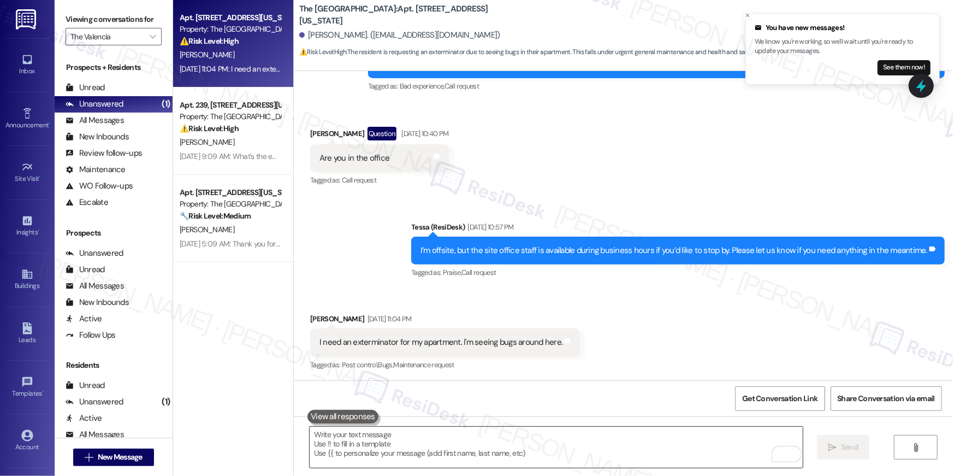
click at [539, 443] on textarea "To enrich screen reader interactions, please activate Accessibility in Grammarl…" at bounding box center [556, 446] width 493 height 41
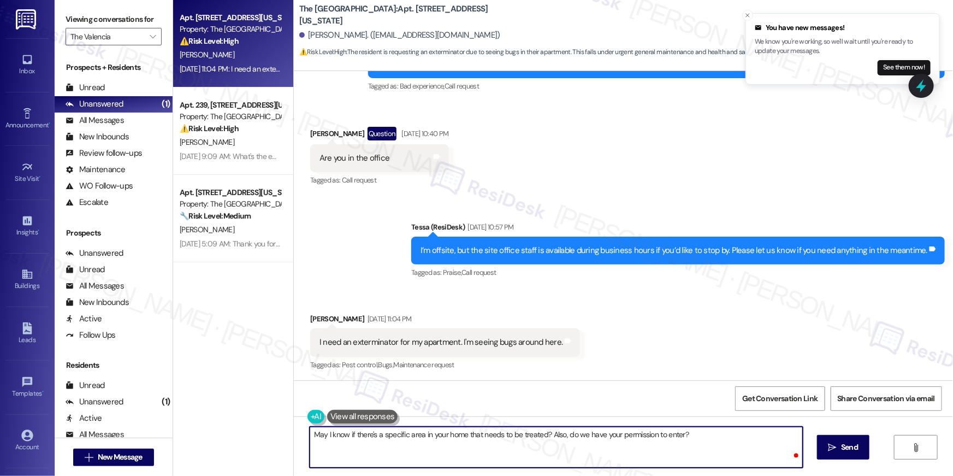
type textarea "May I know if there's a specific area in your home that needs to be treated? Al…"
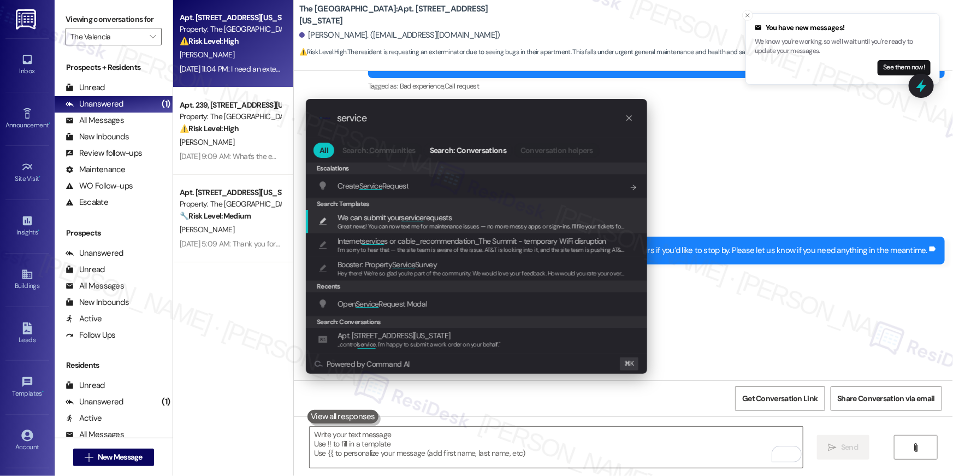
type input "service"
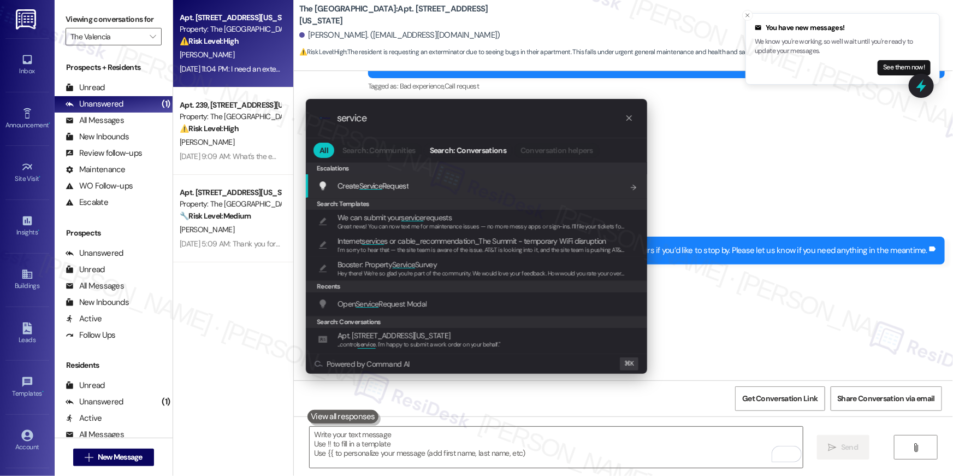
click at [379, 187] on span "Service" at bounding box center [370, 186] width 23 height 10
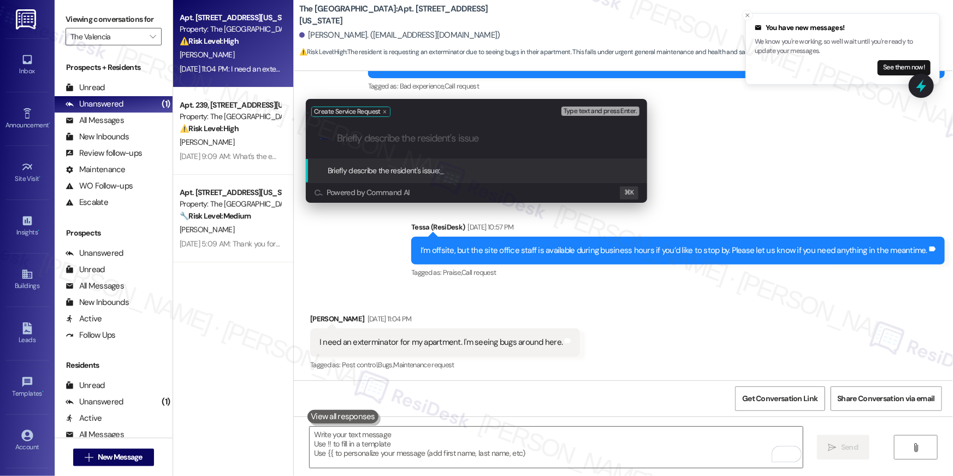
click at [780, 166] on div "Create Service Request Type text and press Enter. .cls-1{fill:#0a055f;}.cls-2{f…" at bounding box center [476, 238] width 953 height 476
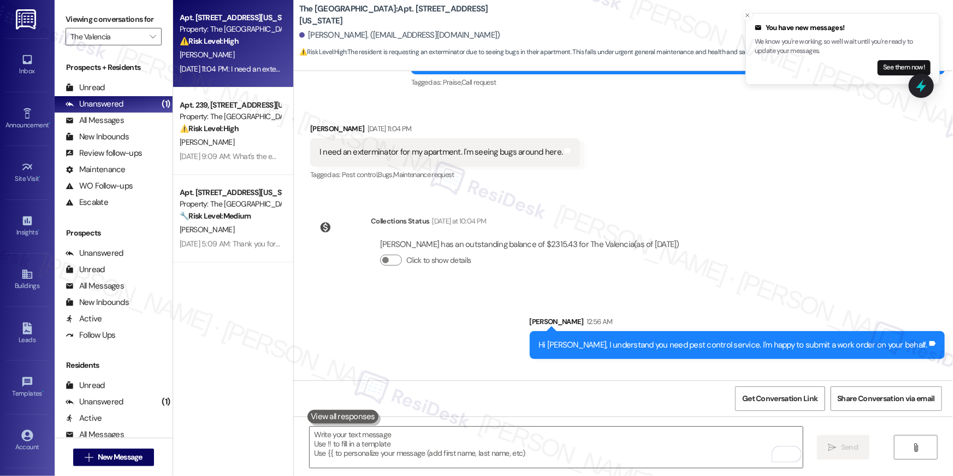
scroll to position [1078, 0]
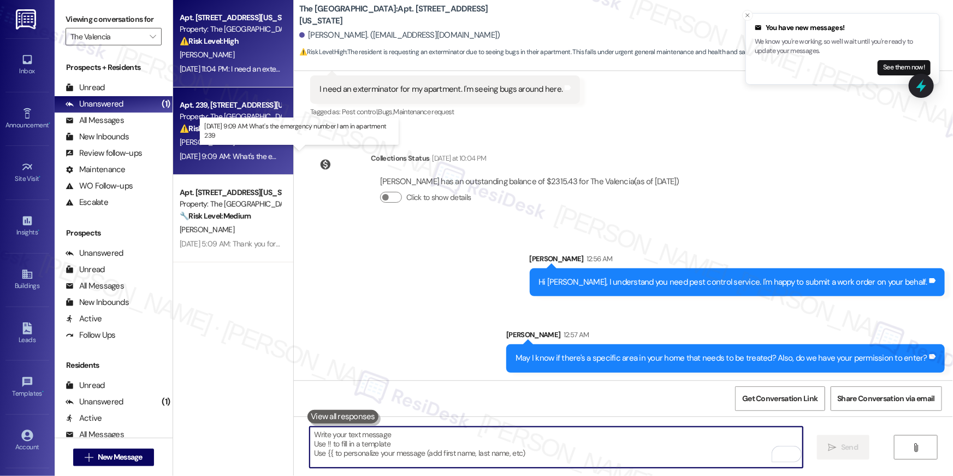
click at [248, 153] on div "[DATE] 9:09 AM: What's the emergency number I am in apartment 239 [DATE] 9:09 A…" at bounding box center [292, 156] width 224 height 10
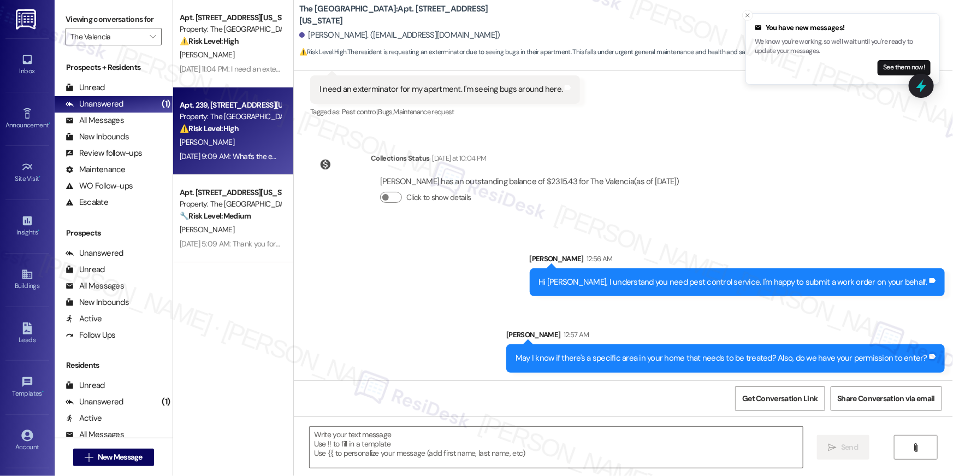
type textarea "Fetching suggested responses. Please feel free to read through the conversation…"
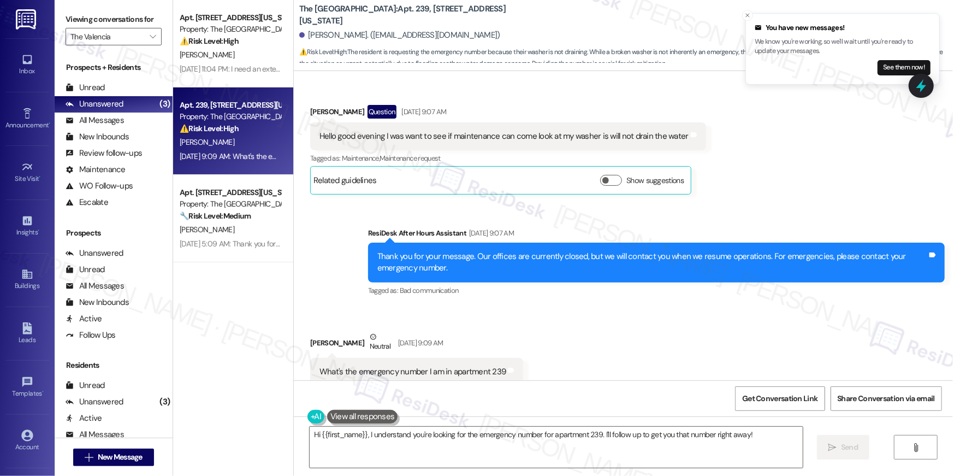
scroll to position [313, 0]
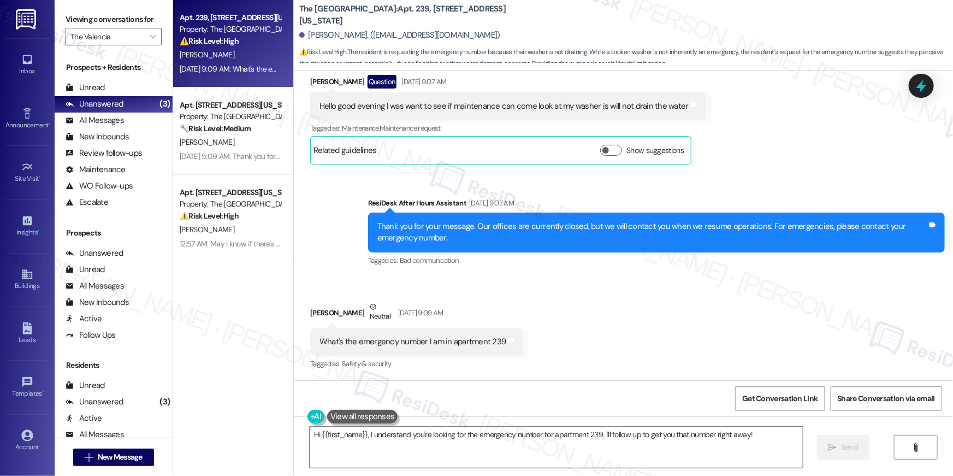
click at [567, 374] on div "Received via SMS [PERSON_NAME] Neutral [DATE] 9:09 AM What's the emergency numb…" at bounding box center [623, 328] width 659 height 104
click at [531, 457] on textarea "Hi {{first_name}}, I understand you're looking for the emergency number for apa…" at bounding box center [556, 446] width 493 height 41
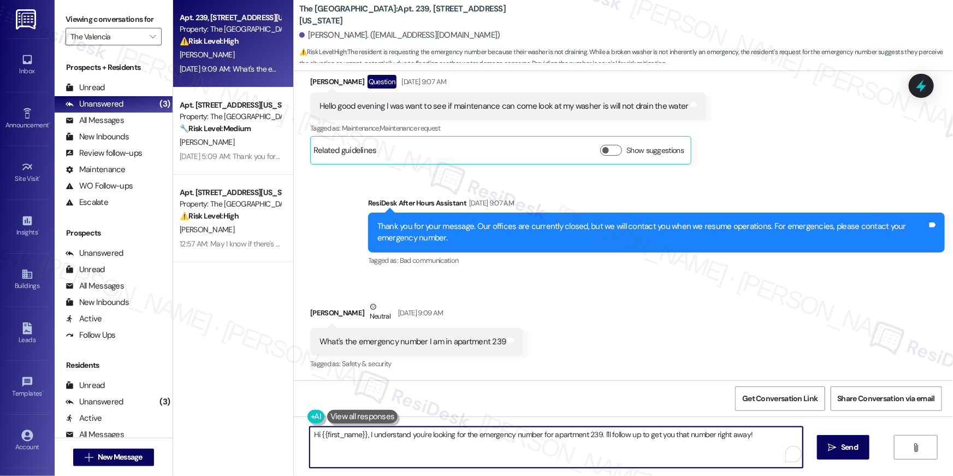
click at [578, 449] on textarea "Hi {{first_name}}, I understand you're looking for the emergency number for apa…" at bounding box center [556, 446] width 493 height 41
click at [656, 448] on textarea "Hi {{first_name}}, I understand you're looking for the emergency number for apa…" at bounding box center [556, 446] width 493 height 41
drag, startPoint x: 596, startPoint y: 435, endPoint x: 365, endPoint y: 432, distance: 231.5
click at [365, 432] on textarea "Hi {{first_name}}, I understand you're looking for the emergency number for apa…" at bounding box center [556, 446] width 493 height 41
click at [385, 26] on div "[PERSON_NAME]. ([EMAIL_ADDRESS][DOMAIN_NAME])" at bounding box center [626, 36] width 654 height 22
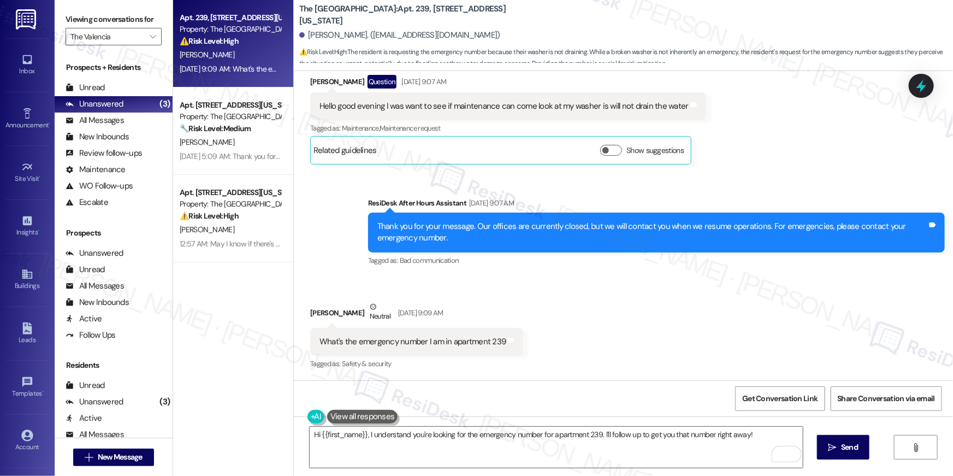
click at [382, 15] on b "The Valencia: Apt. 239, [STREET_ADDRESS][US_STATE]" at bounding box center [408, 14] width 218 height 23
copy div "The Valencia: Apt. 239, [STREET_ADDRESS][US_STATE]"
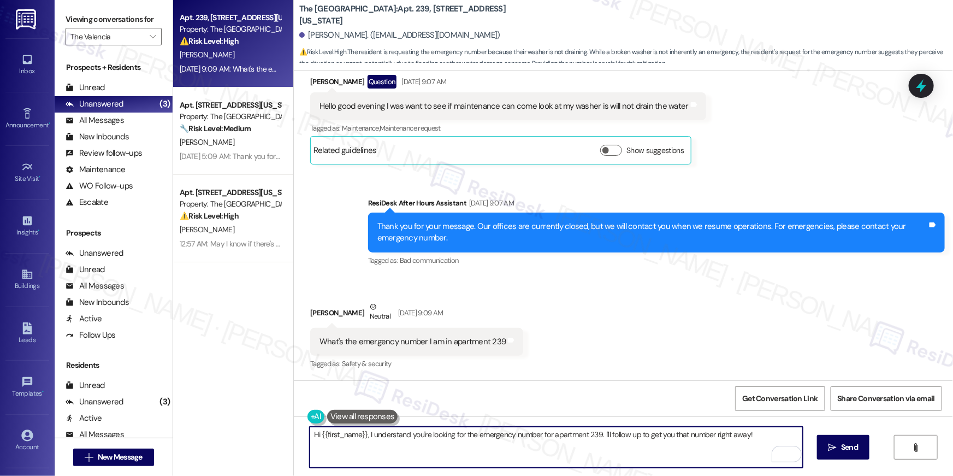
click at [429, 450] on textarea "Hi {{first_name}}, I understand you're looking for the emergency number for apa…" at bounding box center [556, 446] width 493 height 41
click at [388, 443] on textarea "Hi {{first_name}}, I understand you're looking for the emergency number for apa…" at bounding box center [556, 446] width 493 height 41
drag, startPoint x: 364, startPoint y: 433, endPoint x: 394, endPoint y: 459, distance: 39.9
click at [385, 459] on textarea "Hi {{first_name}}, I understand you're looking for the emergency number for apa…" at bounding box center [556, 446] width 493 height 41
paste textarea "Phone Number(602) [PHONE_NUMBER]"
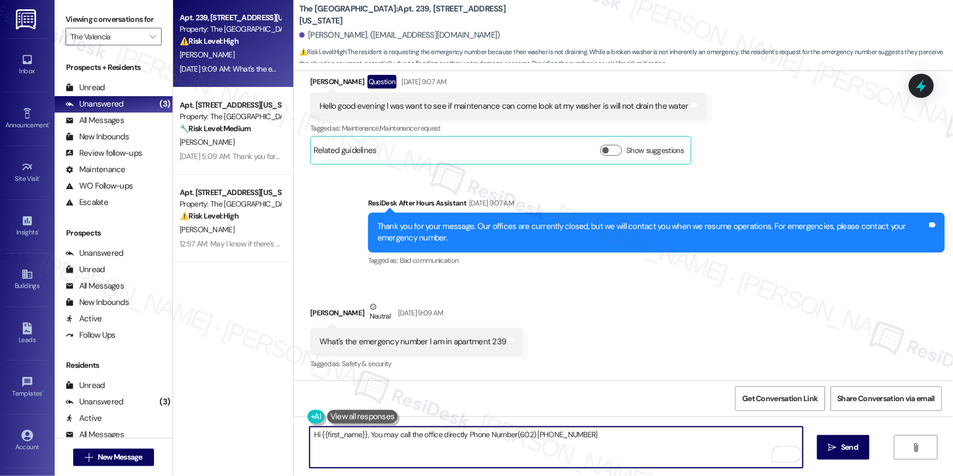
drag, startPoint x: 467, startPoint y: 435, endPoint x: 512, endPoint y: 432, distance: 45.4
click at [512, 432] on textarea "Hi {{first_name}}, You may call the office directly Phone Number(602) [PHONE_NU…" at bounding box center [556, 446] width 493 height 41
drag, startPoint x: 511, startPoint y: 434, endPoint x: 463, endPoint y: 435, distance: 47.5
click at [463, 435] on textarea "Hi {{first_name}}, You may call the office directly Phone Number(602) [PHONE_NU…" at bounding box center [556, 446] width 493 height 41
click at [572, 443] on textarea "Hi {{first_name}}, You may call the office directly at [PHONE_NUMBER]" at bounding box center [556, 446] width 493 height 41
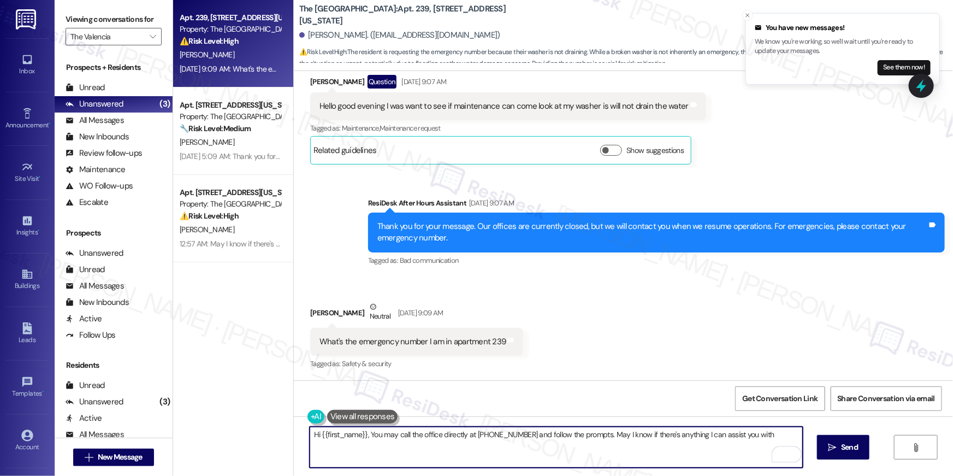
click at [364, 434] on textarea "Hi {{first_name}}, You may call the office directly at [PHONE_NUMBER] and follo…" at bounding box center [556, 446] width 493 height 41
type textarea "Hi {{first_name}}, I apologize for the late response! You may call the office d…"
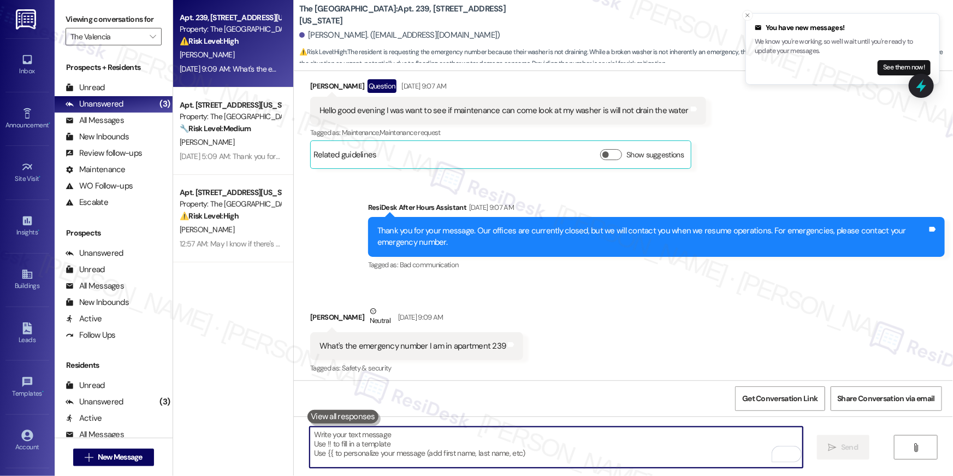
scroll to position [278, 0]
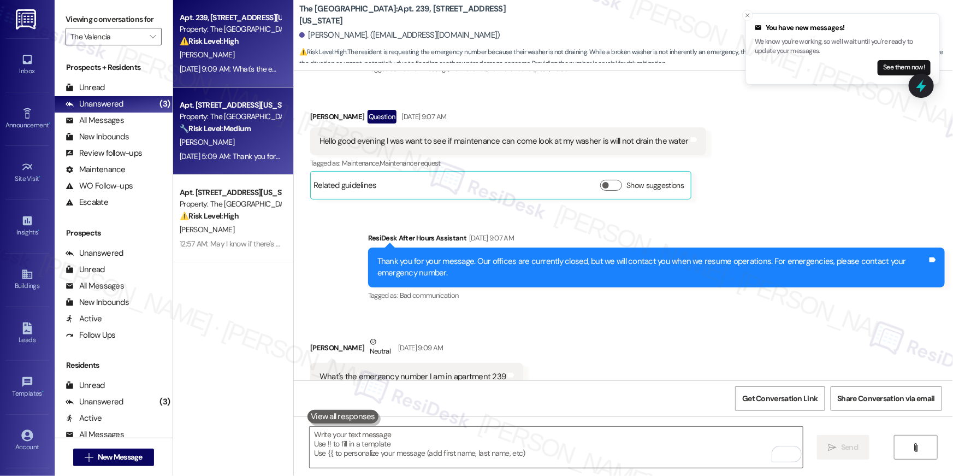
click at [229, 137] on div "[PERSON_NAME]" at bounding box center [230, 142] width 103 height 14
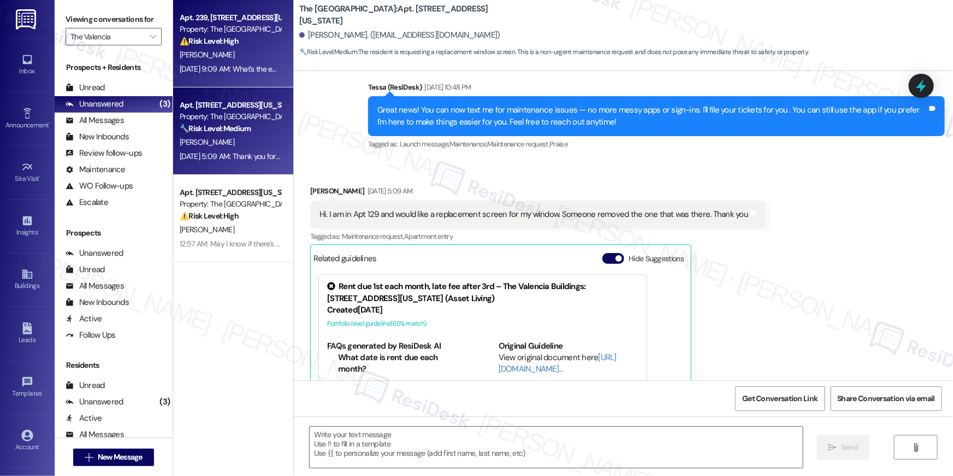
type textarea "Fetching suggested responses. Please feel free to read through the conversation…"
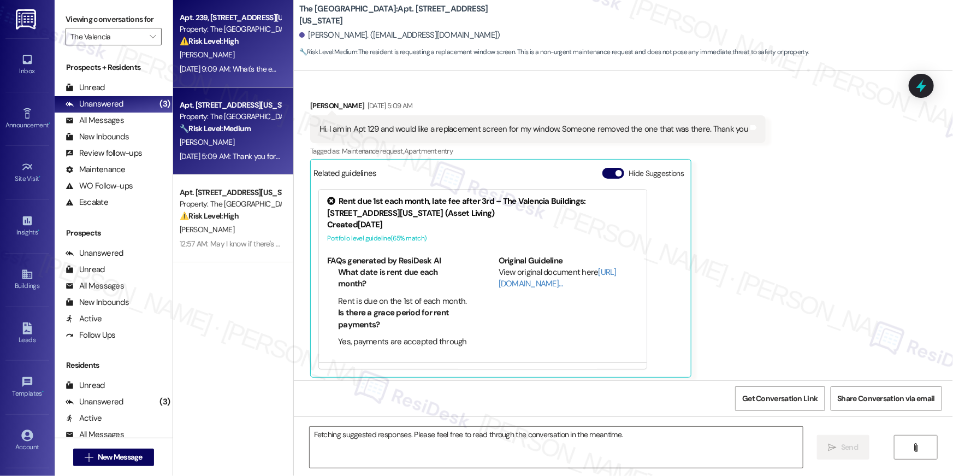
click at [229, 68] on div "[DATE] 9:09 AM: What's the emergency number I am in apartment 239 [DATE] 9:09 A…" at bounding box center [292, 69] width 224 height 10
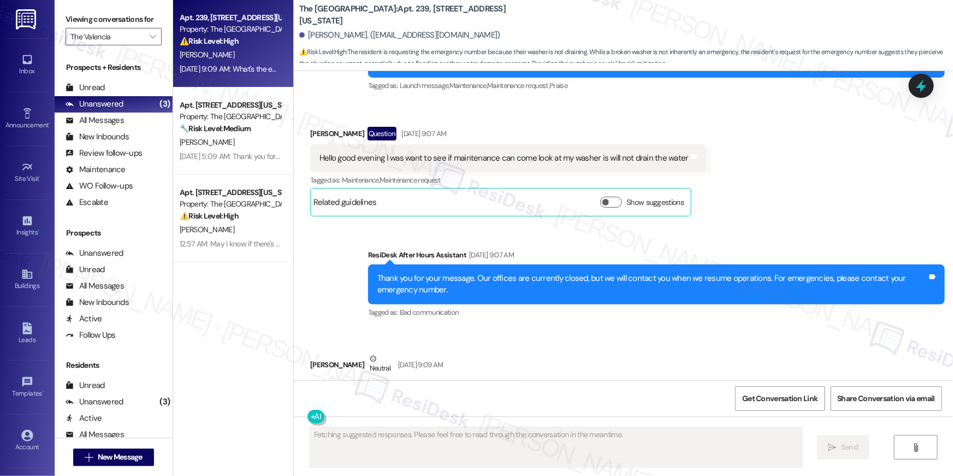
scroll to position [229, 0]
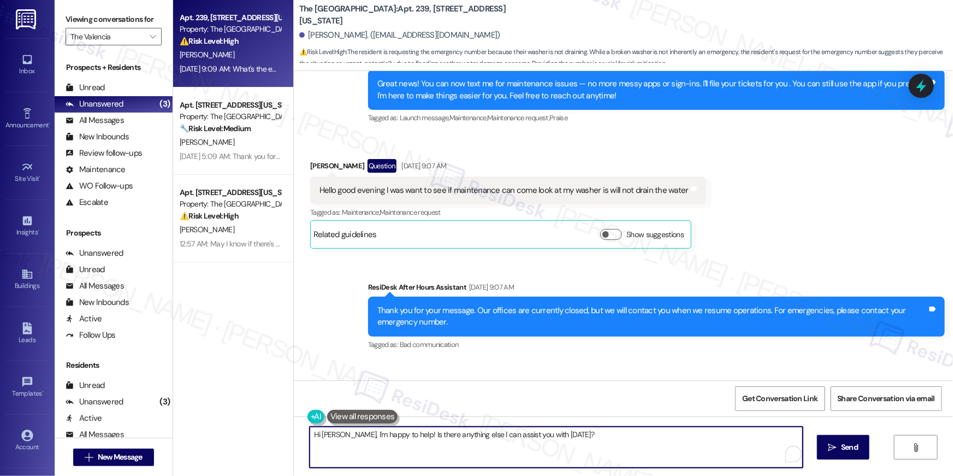
click at [484, 446] on textarea "Hi [PERSON_NAME], I'm happy to help! Is there anything else I can assist you wi…" at bounding box center [556, 446] width 493 height 41
type textarea "I would also like to know if you're still having issues with your dryer not dra…"
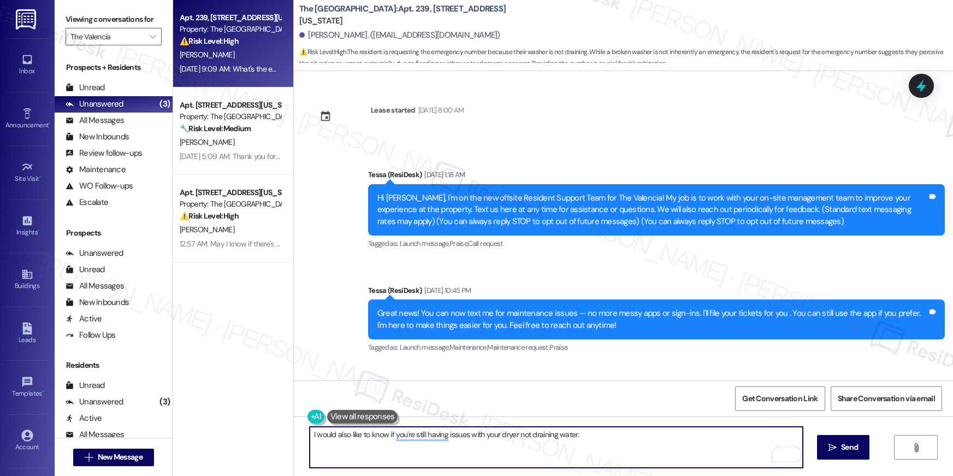
click at [509, 434] on textarea "I would also like to know if you're still having issues with your dryer not dra…" at bounding box center [556, 446] width 493 height 41
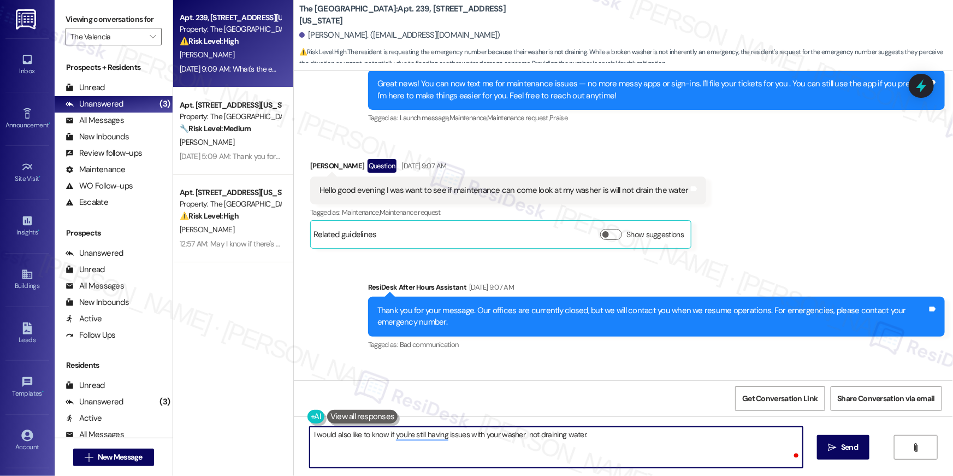
type textarea "I would also like to know if you're still having issues with your washer not dr…"
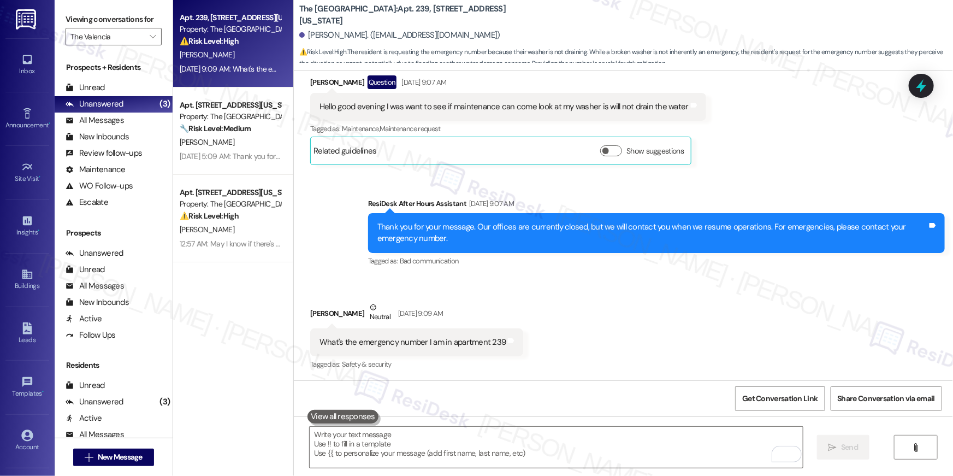
click at [620, 300] on div "Received via SMS [PERSON_NAME] Neutral [DATE] 9:09 AM What's the emergency numb…" at bounding box center [623, 329] width 659 height 104
click at [614, 329] on div "Received via SMS [PERSON_NAME] Neutral [DATE] 9:09 AM What's the emergency numb…" at bounding box center [623, 329] width 659 height 104
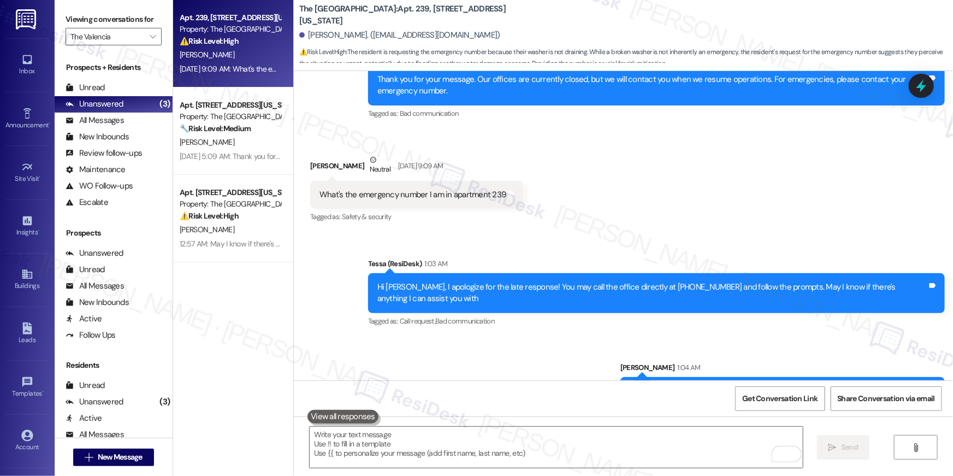
scroll to position [493, 0]
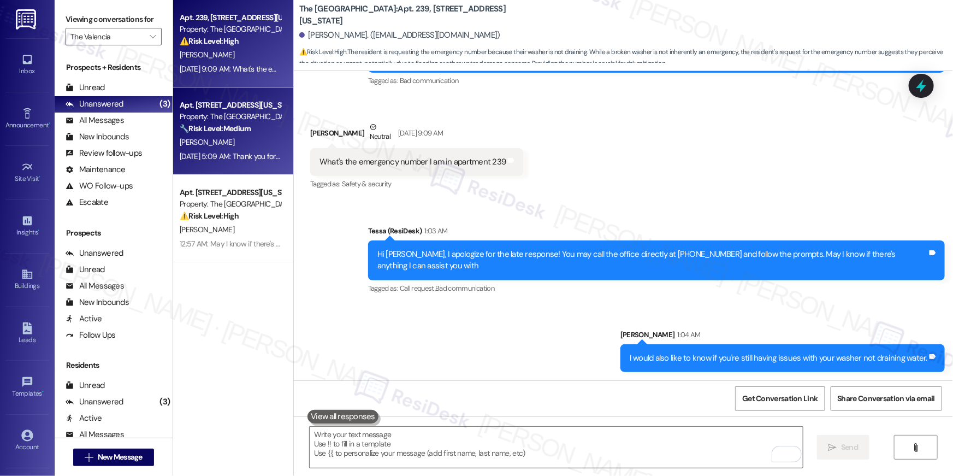
click at [256, 135] on div "[PERSON_NAME]" at bounding box center [230, 142] width 103 height 14
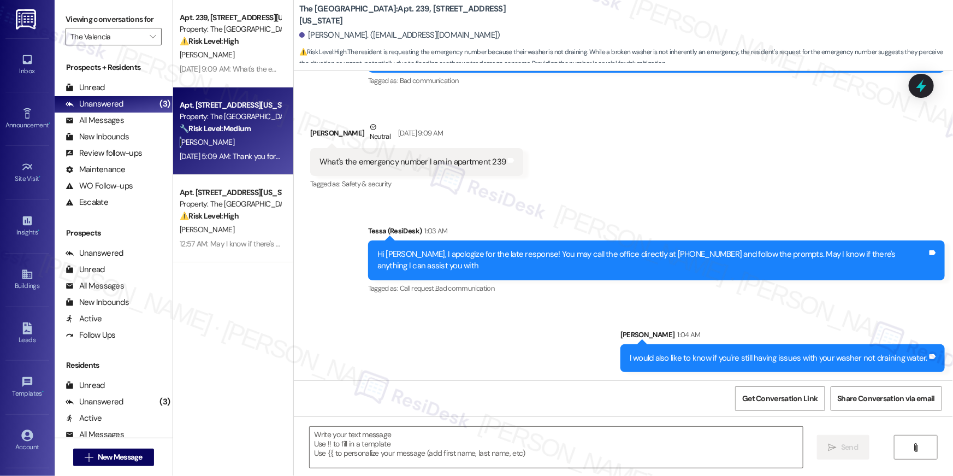
click at [256, 135] on div "[PERSON_NAME]" at bounding box center [230, 142] width 103 height 14
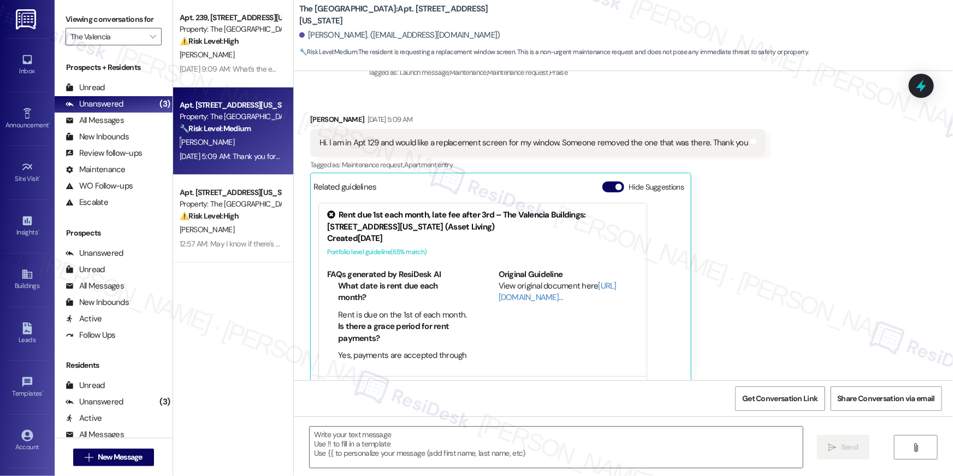
scroll to position [294, 0]
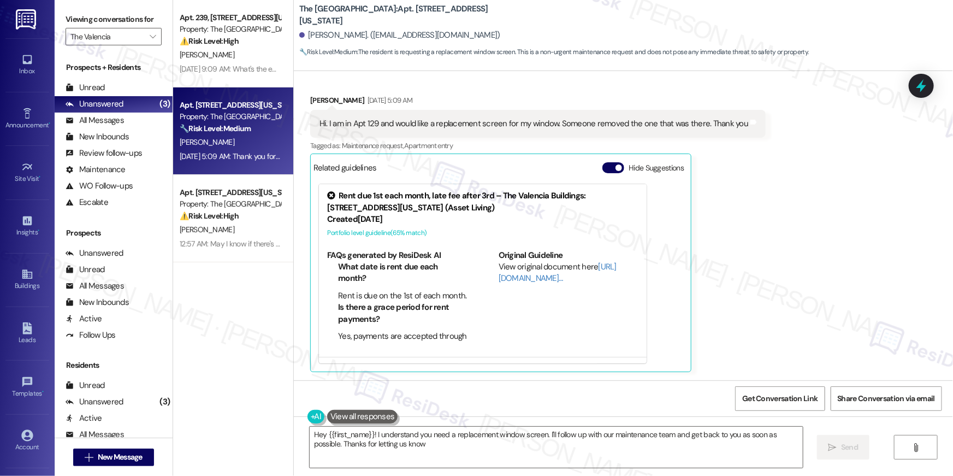
type textarea "Hey {{first_name}}! I understand you need a replacement window screen. I'll fol…"
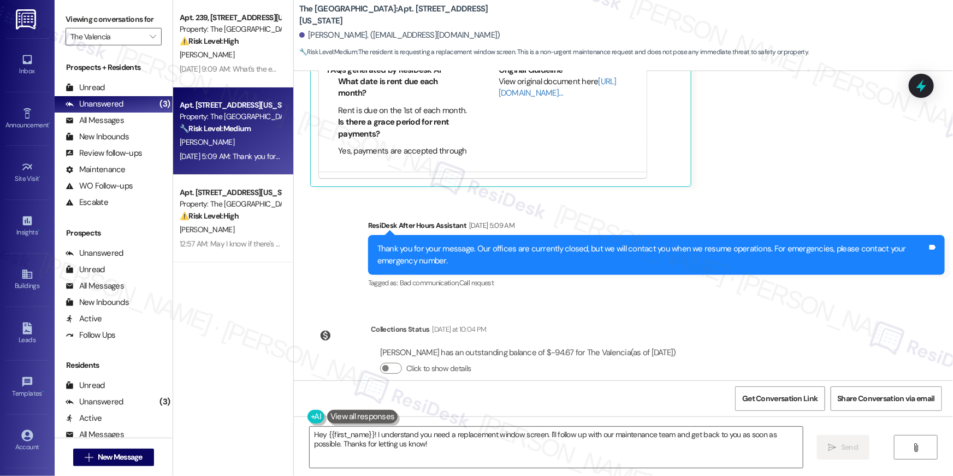
scroll to position [478, 0]
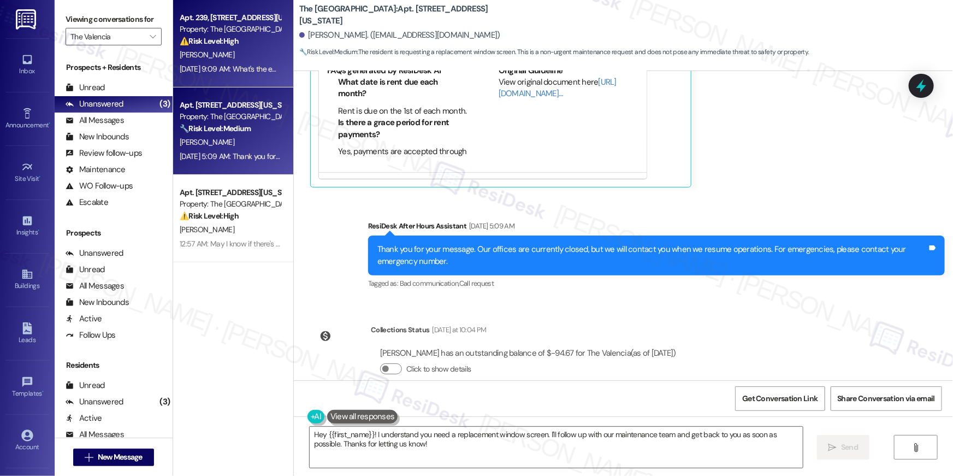
click at [246, 61] on div "[PERSON_NAME]" at bounding box center [230, 55] width 103 height 14
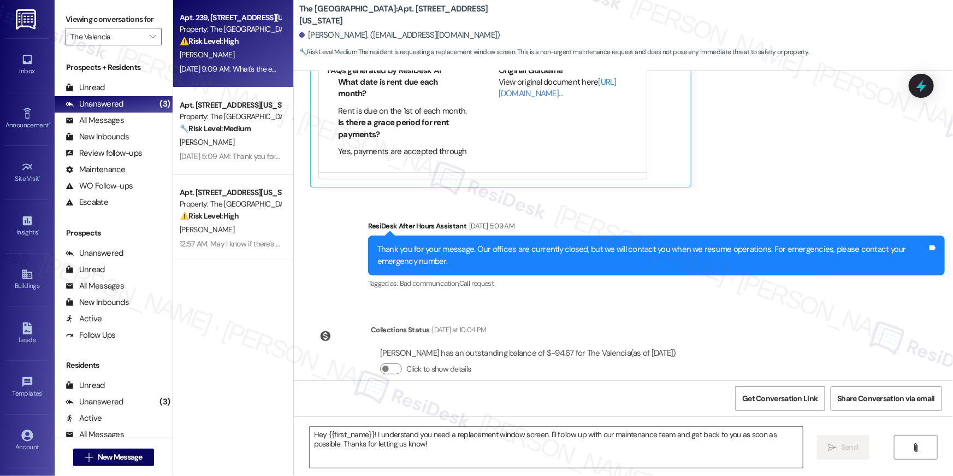
type textarea "Fetching suggested responses. Please feel free to read through the conversation…"
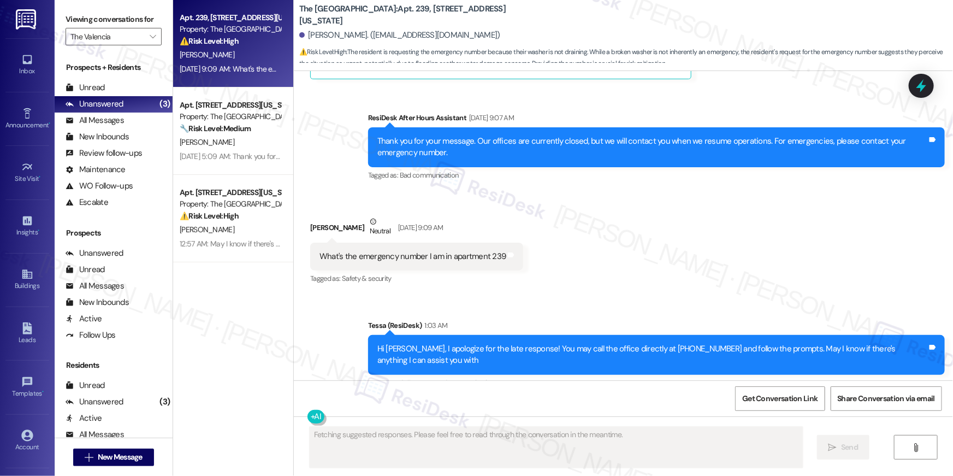
scroll to position [494, 0]
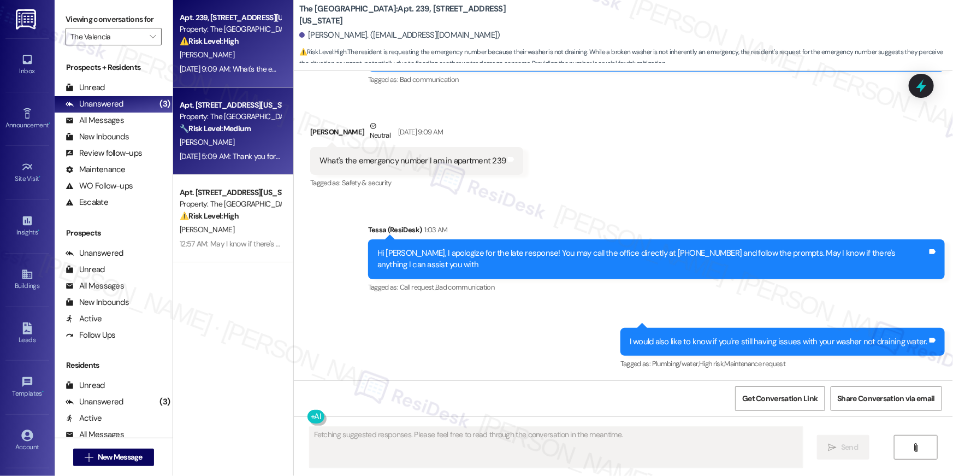
click at [192, 152] on div "Sep 08, 2025 at 5:09 AM: Thank you for your message. Our offices are currently …" at bounding box center [481, 156] width 602 height 10
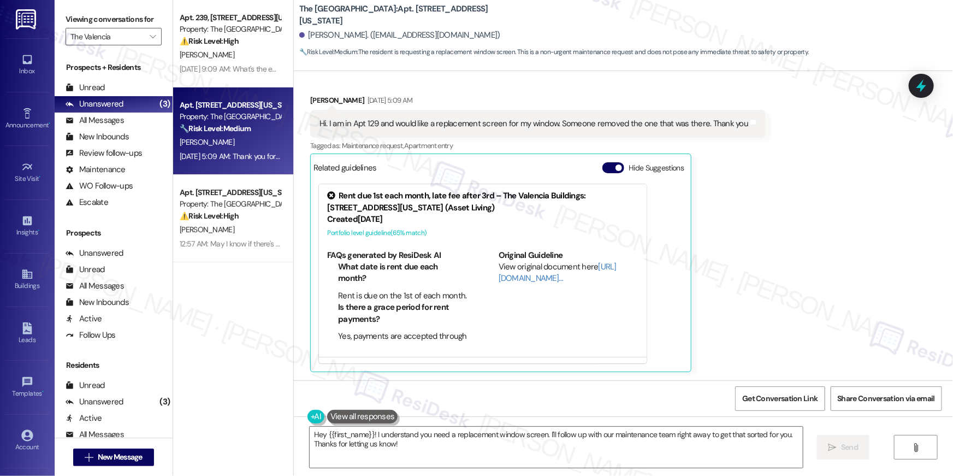
scroll to position [93, 0]
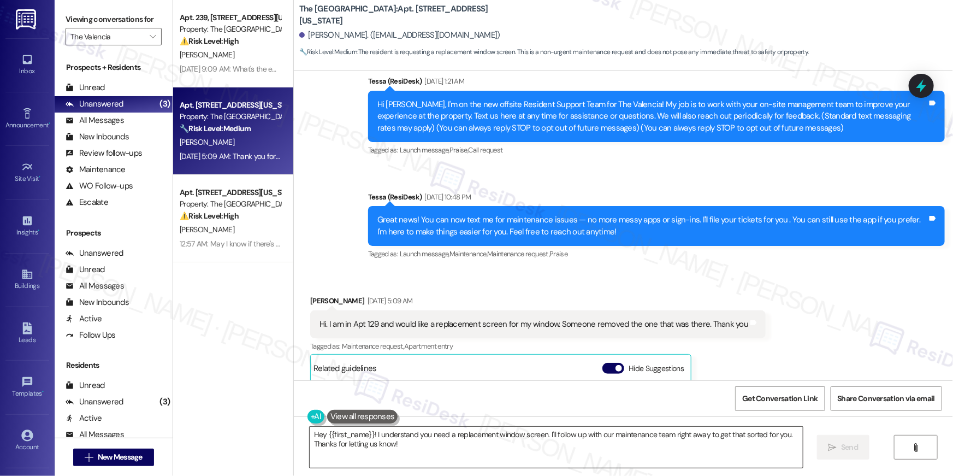
click at [439, 435] on textarea "Hey {{first_name}}! I understand you need a replacement window screen. I'll fol…" at bounding box center [556, 446] width 493 height 41
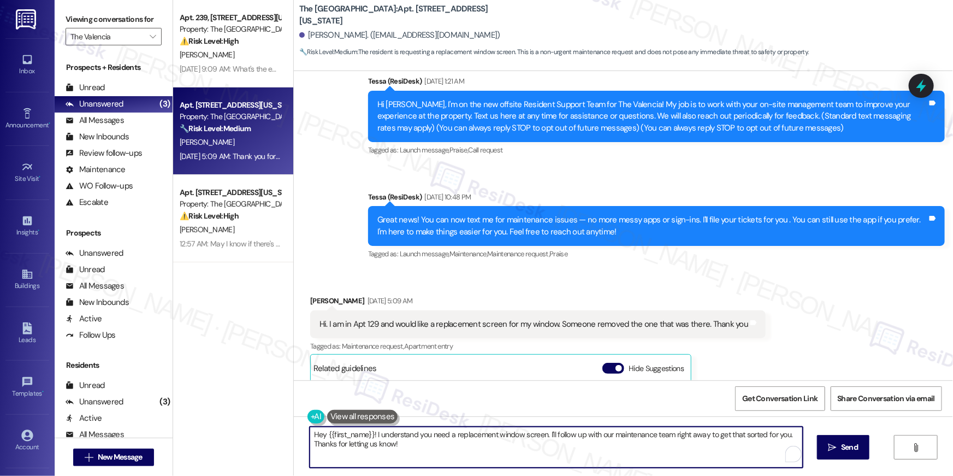
click at [583, 446] on textarea "Hey {{first_name}}! I understand you need a replacement window screen. I'll fol…" at bounding box center [556, 446] width 493 height 41
drag, startPoint x: 396, startPoint y: 448, endPoint x: 277, endPoint y: 439, distance: 119.4
click at [277, 439] on div "Apt. 239, 3450 W Missouri Ave Property: The Valencia ⚠️ Risk Level: High The re…" at bounding box center [563, 238] width 780 height 476
type textarea "Hey {{first_name}}! I understand you need a replacement window screen. I'll fol…"
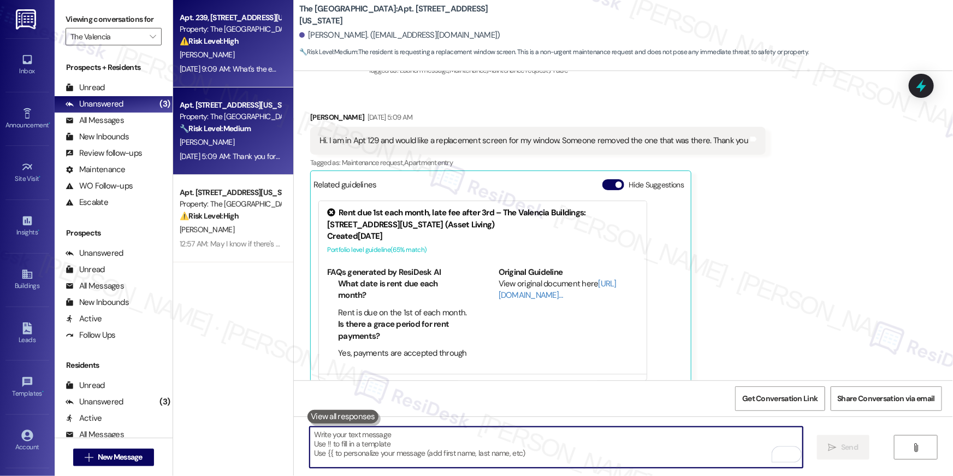
scroll to position [294, 0]
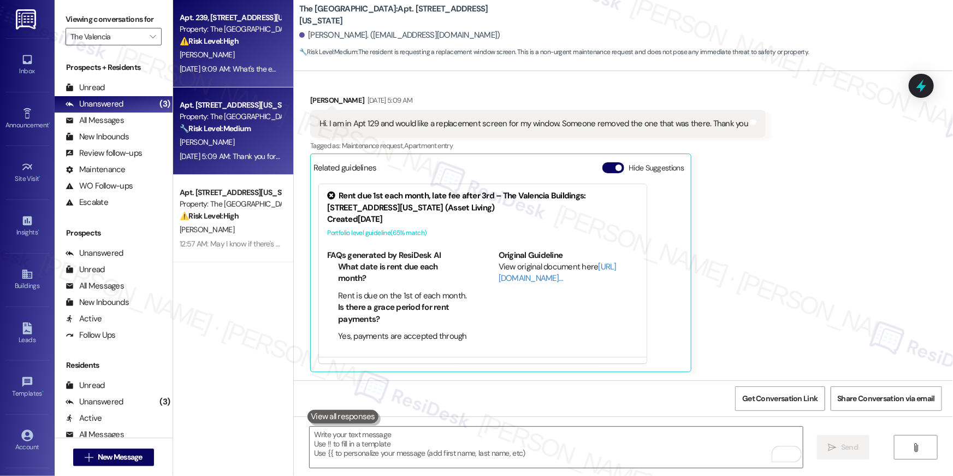
click at [222, 25] on div "Property: The [GEOGRAPHIC_DATA]" at bounding box center [230, 28] width 101 height 11
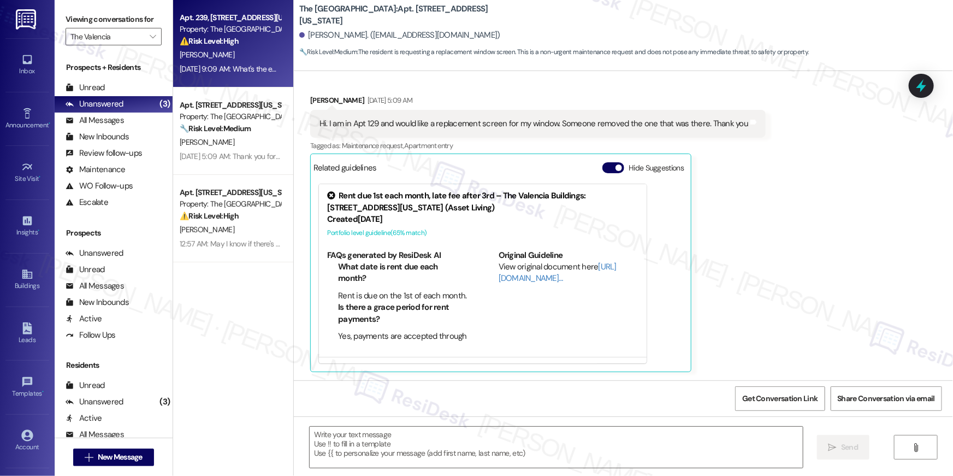
type textarea "Fetching suggested responses. Please feel free to read through the conversation…"
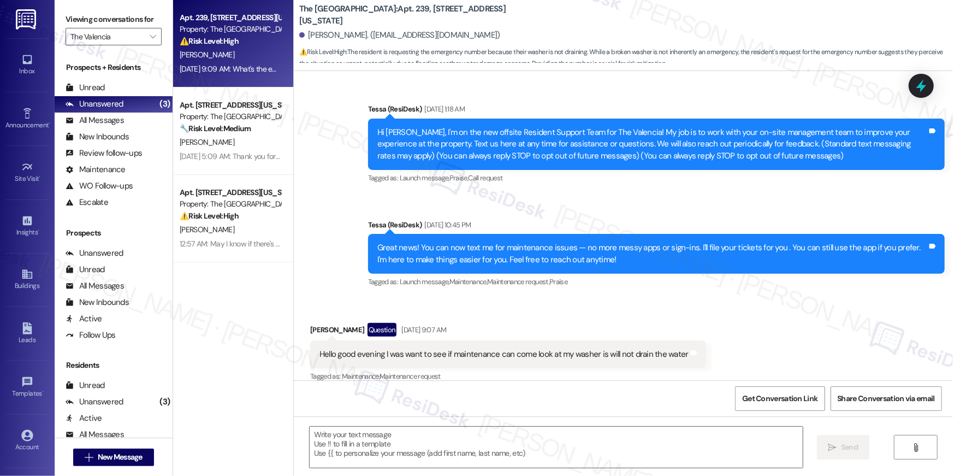
type textarea "Fetching suggested responses. Please feel free to read through the conversation…"
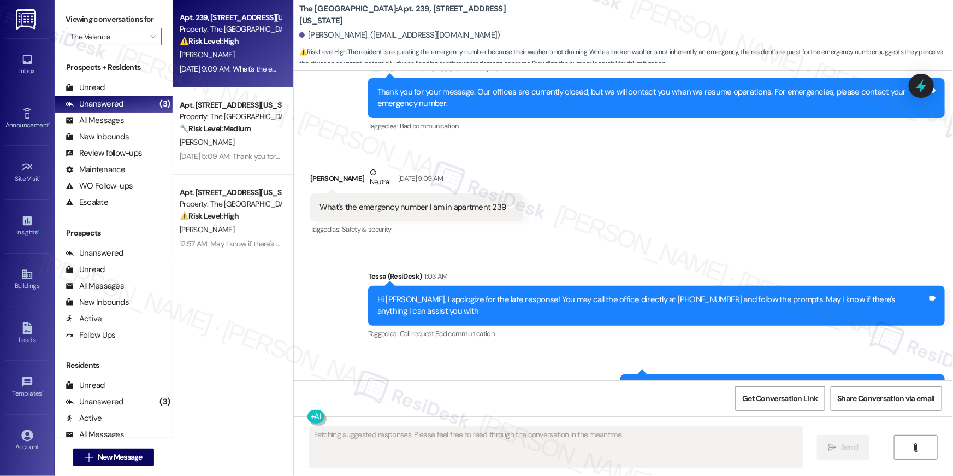
scroll to position [494, 0]
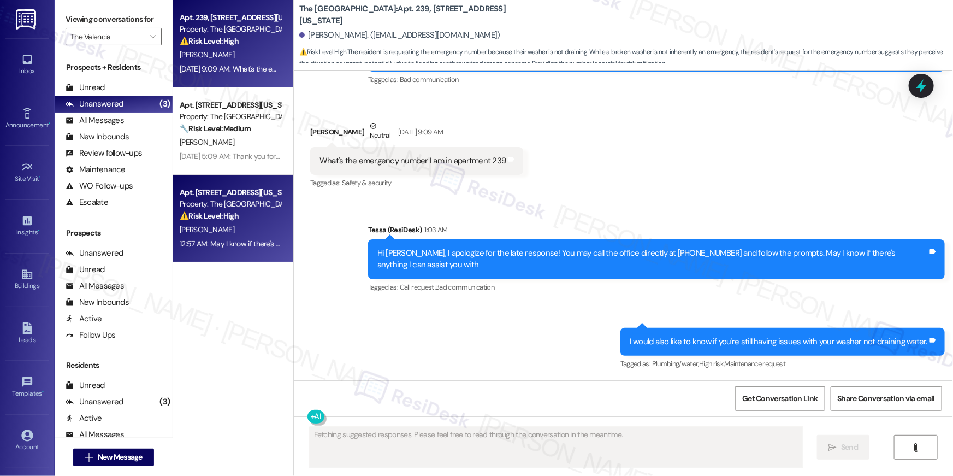
click at [216, 206] on div "Property: The [GEOGRAPHIC_DATA]" at bounding box center [230, 203] width 101 height 11
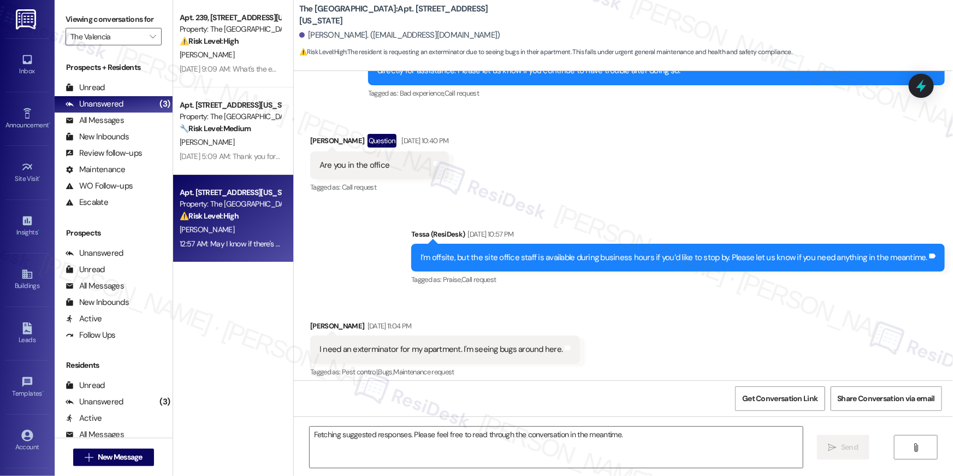
scroll to position [826, 0]
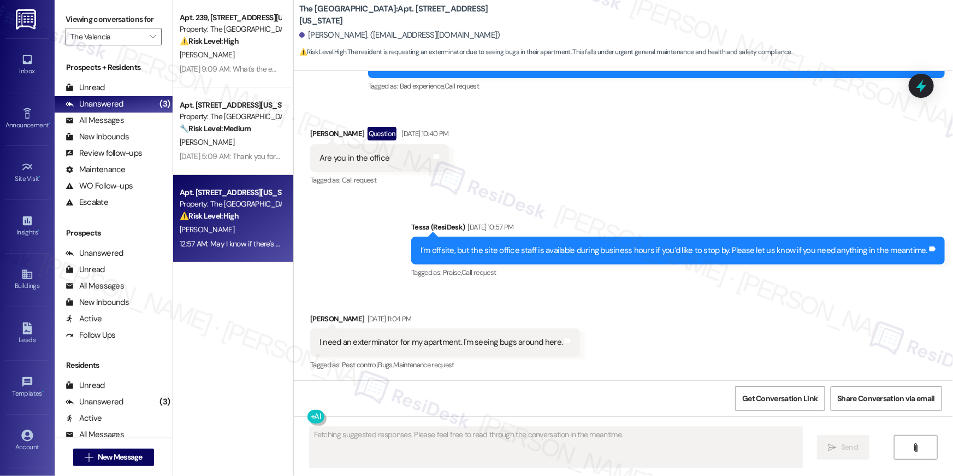
click at [636, 303] on div "Received via SMS Jeffrey Johnson Sep 08, 2025 at 11:04 PM I need an exterminato…" at bounding box center [623, 334] width 659 height 92
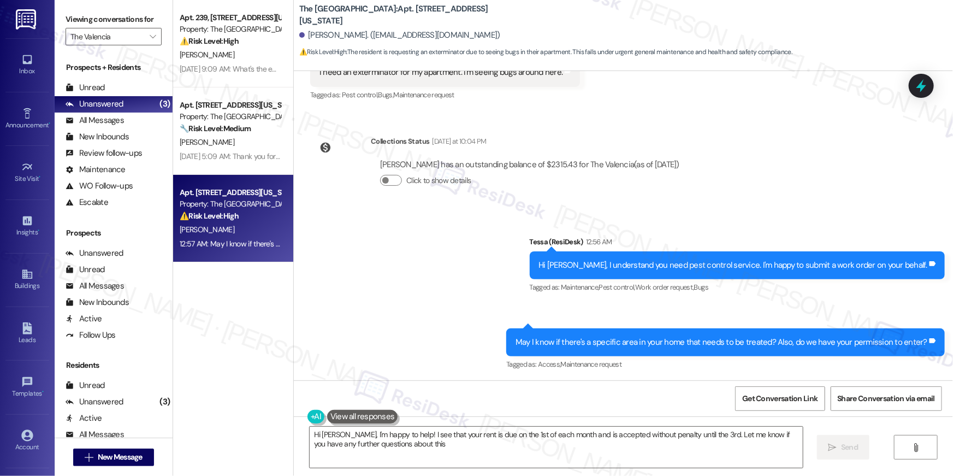
type textarea "Hi Jeffrey, I'm happy to help! I see that your rent is due on the 1st of each m…"
click at [150, 36] on span "" at bounding box center [152, 36] width 10 height 17
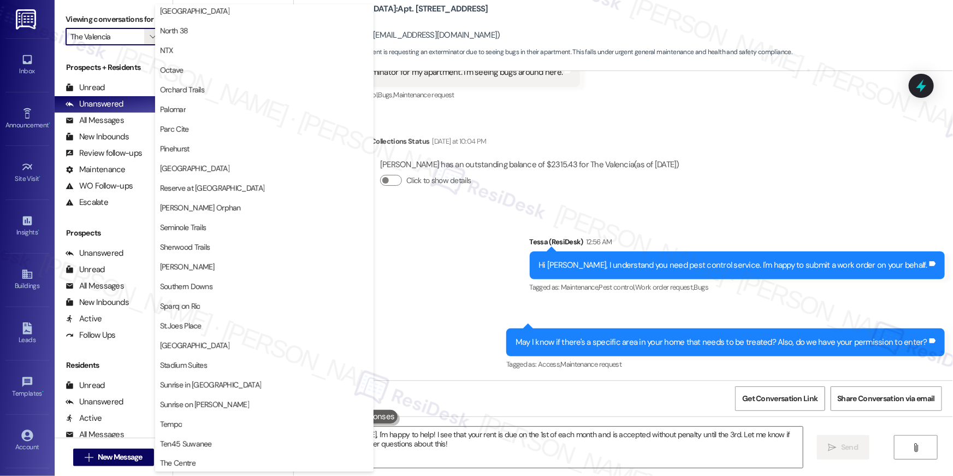
scroll to position [467, 0]
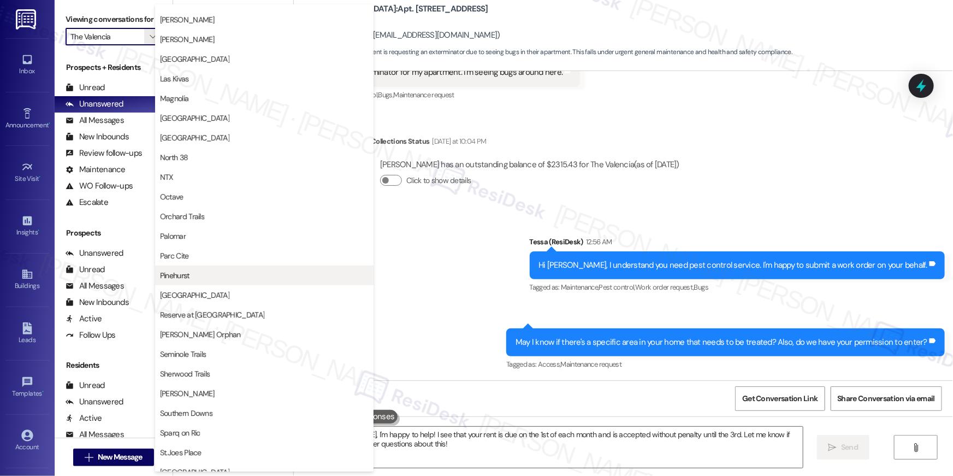
click at [198, 278] on span "Pinehurst" at bounding box center [264, 275] width 209 height 11
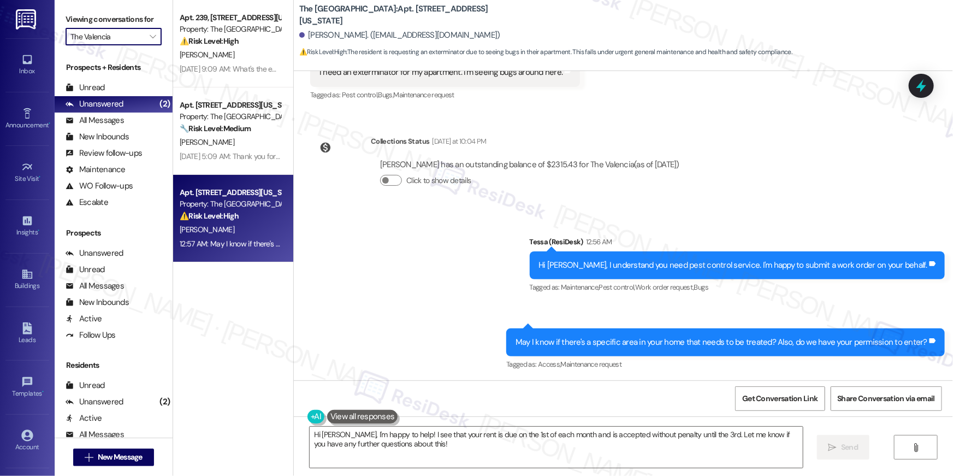
type input "Pinehurst"
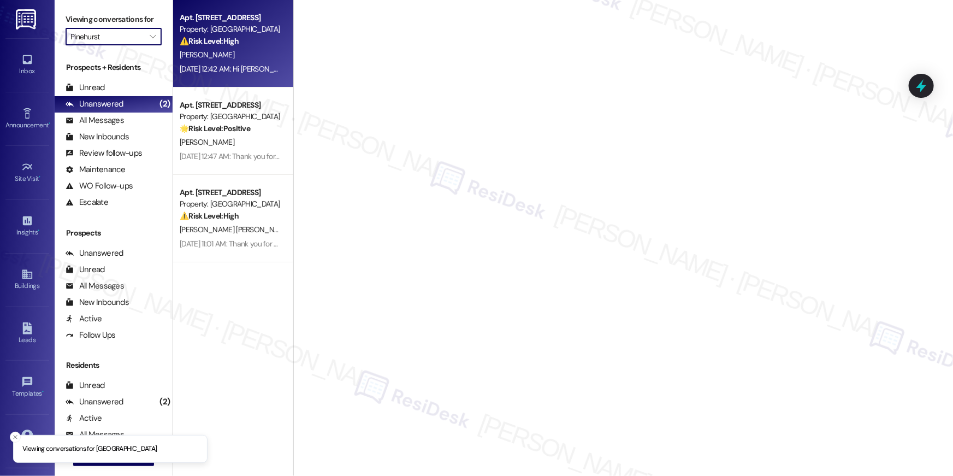
click at [218, 45] on strong "⚠️ Risk Level: High" at bounding box center [209, 41] width 59 height 10
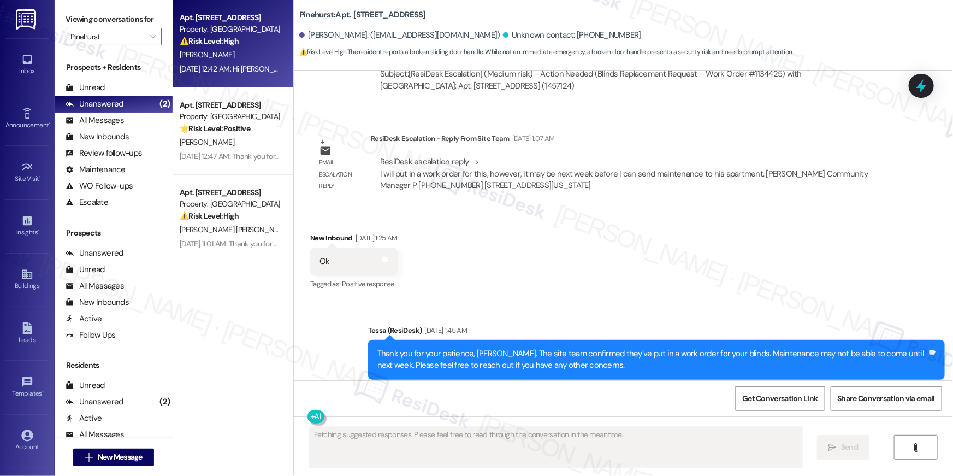
scroll to position [1913, 0]
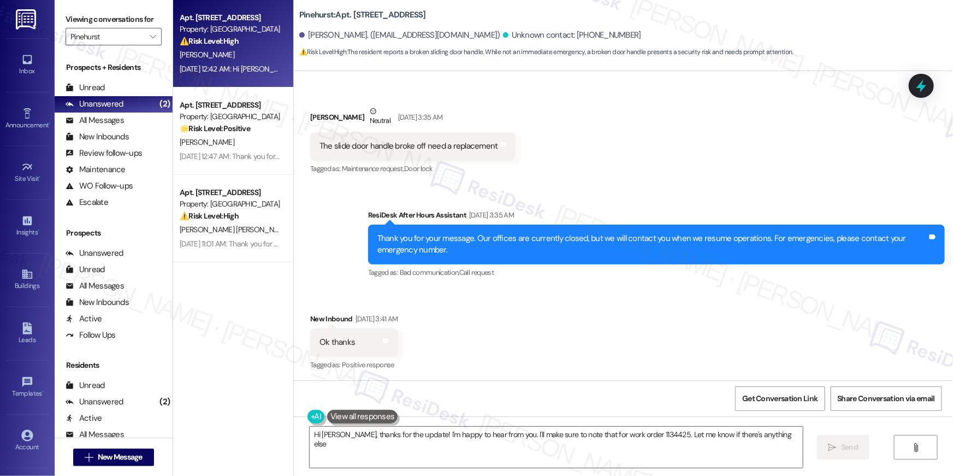
type textarea "Hi Jean, thanks for the update! I'm happy to hear from you. I'll make sure to n…"
